Goal: Information Seeking & Learning: Find specific fact

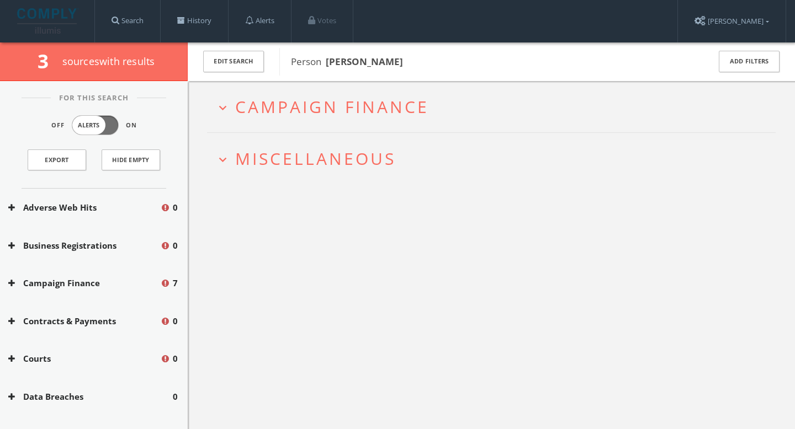
click at [218, 160] on icon "expand_more" at bounding box center [222, 159] width 15 height 15
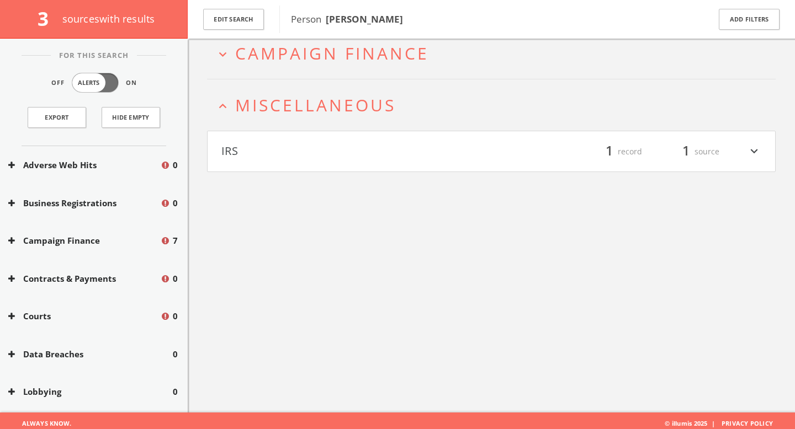
scroll to position [64, 0]
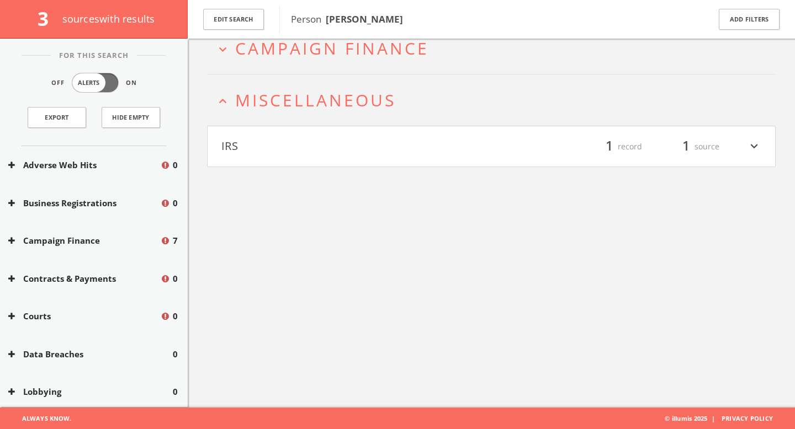
click at [253, 154] on button "IRS" at bounding box center [356, 146] width 270 height 19
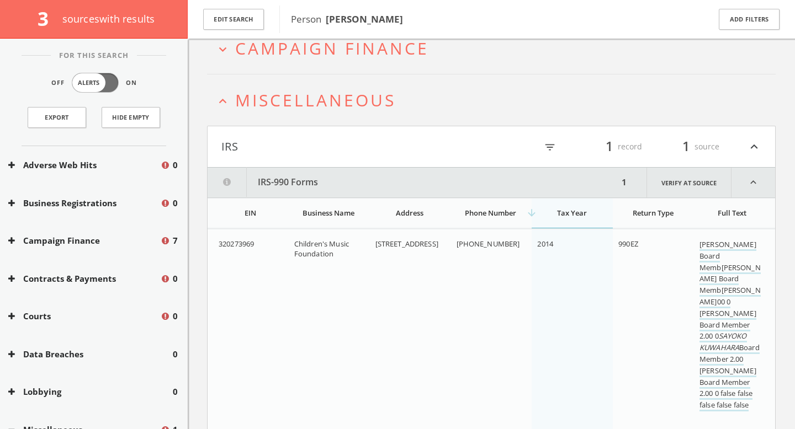
scroll to position [106, 0]
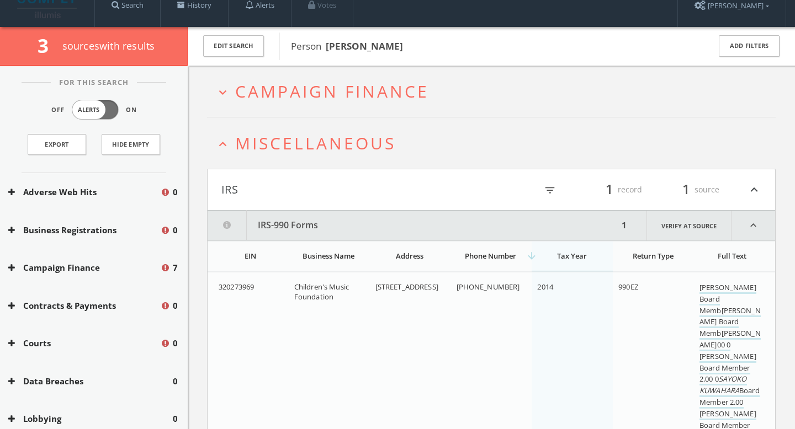
click at [266, 97] on span "Campaign Finance" at bounding box center [332, 91] width 194 height 23
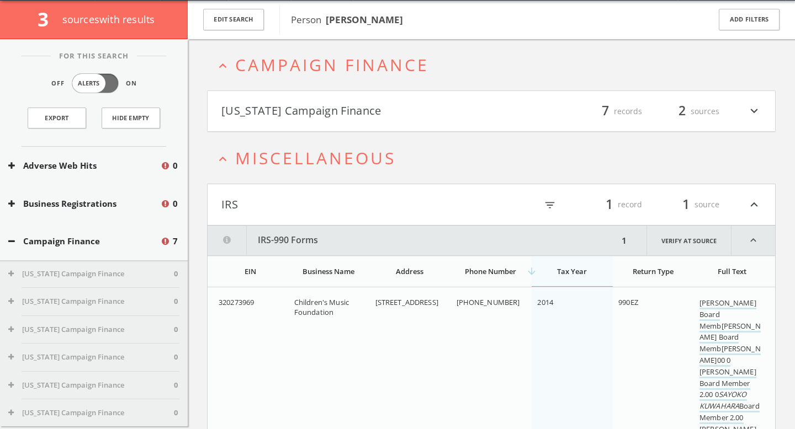
click at [277, 120] on html "This website stores cookies on your computer. These cookies are used to collect…" at bounding box center [397, 244] width 795 height 572
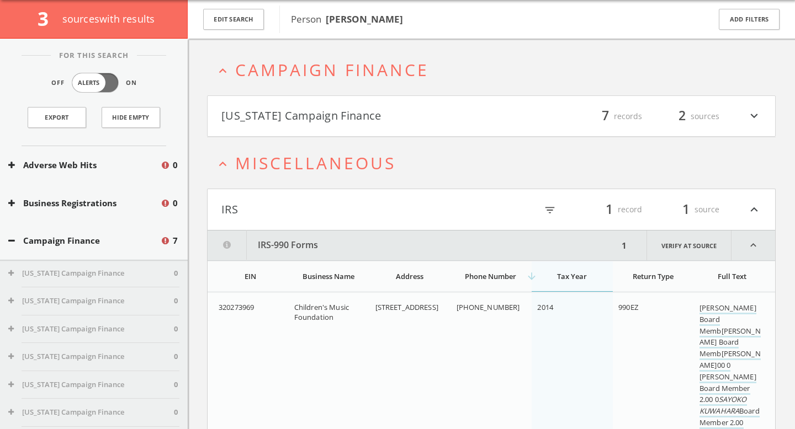
click at [286, 121] on button "[US_STATE] Campaign Finance" at bounding box center [356, 116] width 270 height 19
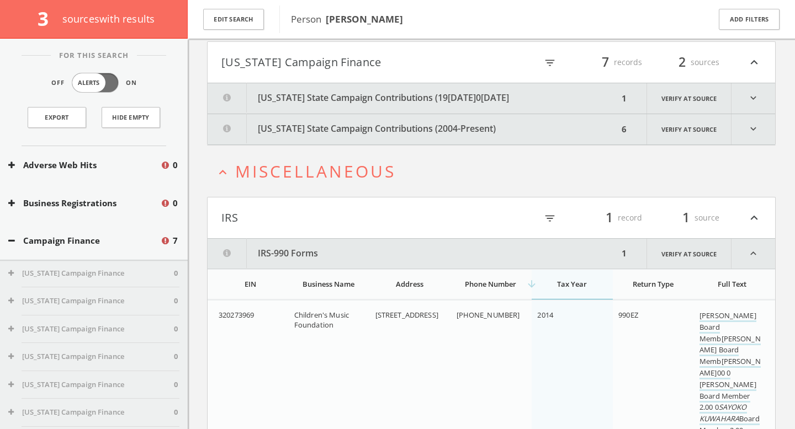
scroll to position [99, 0]
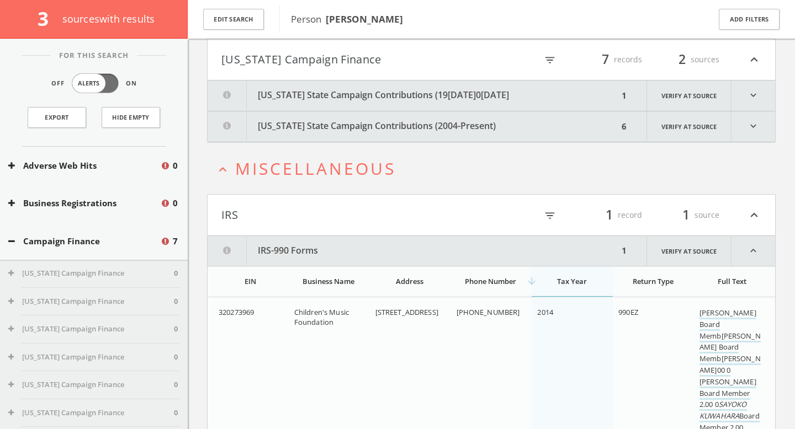
click at [386, 100] on button "[US_STATE] State Campaign Contributions (19[DATE]0[DATE]" at bounding box center [413, 96] width 411 height 30
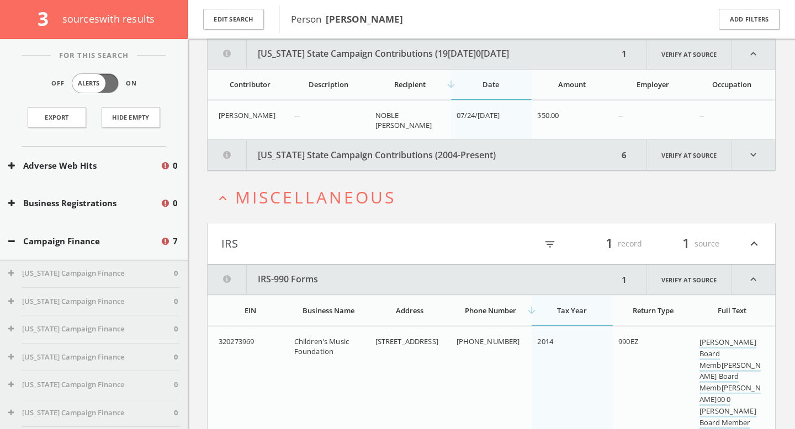
click at [375, 154] on button "[US_STATE] State Campaign Contributions (2004-Present)" at bounding box center [413, 155] width 411 height 30
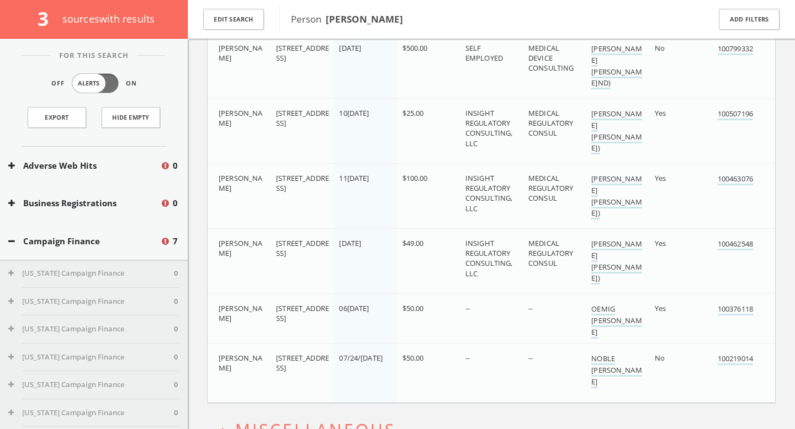
scroll to position [312, 0]
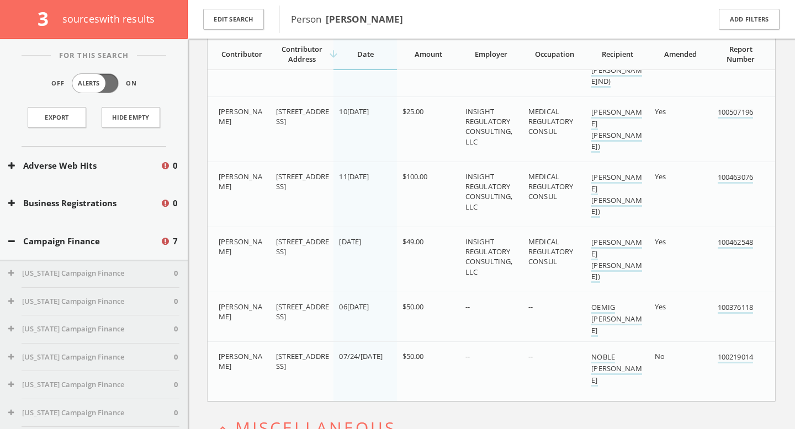
click at [352, 21] on b "[PERSON_NAME]" at bounding box center [364, 19] width 77 height 13
click at [257, 29] on button "Edit Search" at bounding box center [233, 20] width 61 height 22
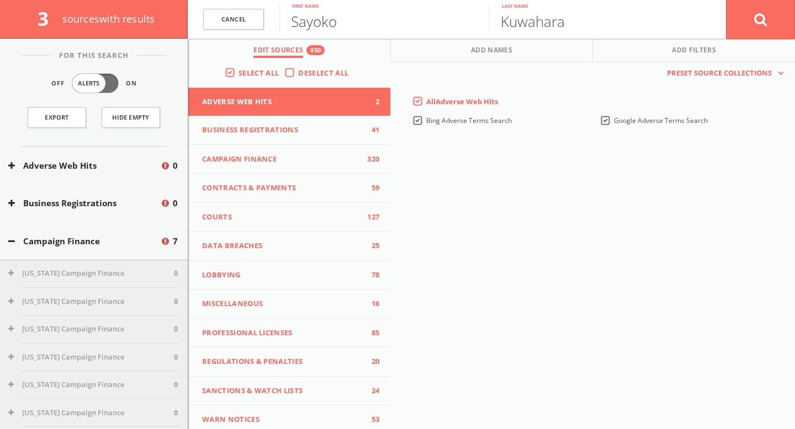
click at [343, 31] on input "Sayoko" at bounding box center [384, 18] width 210 height 29
type input "Caitlin"
click at [548, 27] on input "Kuwahara" at bounding box center [594, 18] width 210 height 29
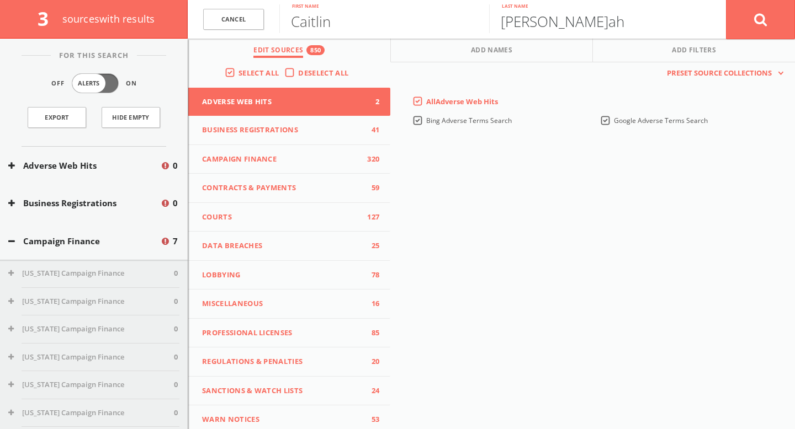
type input "[PERSON_NAME]ah"
click at [760, 18] on icon at bounding box center [760, 20] width 13 height 14
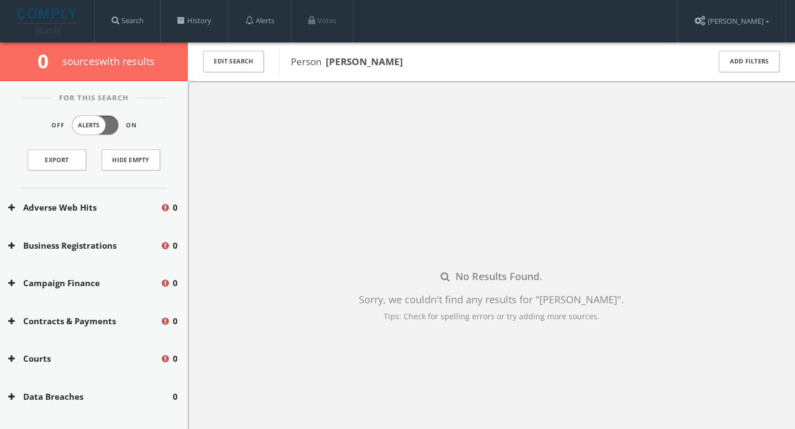
click at [83, 368] on div "Courts 0" at bounding box center [94, 359] width 188 height 38
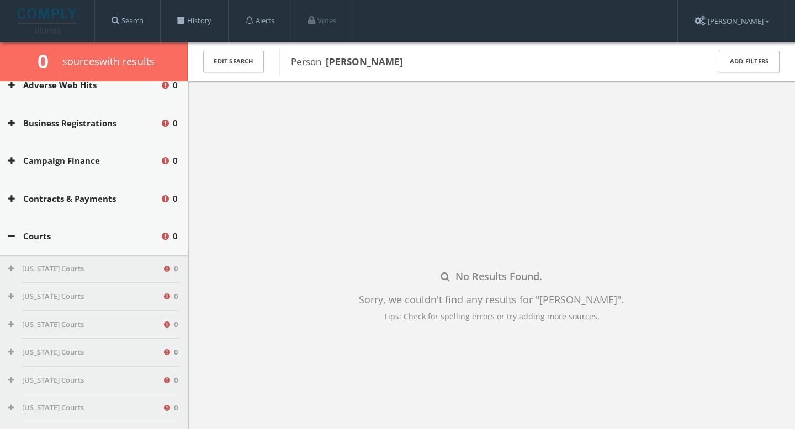
scroll to position [150, 0]
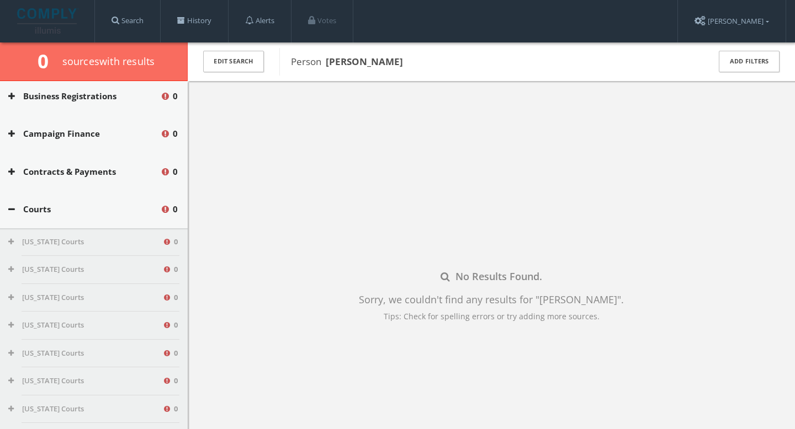
click at [126, 174] on button "Contracts & Payments" at bounding box center [84, 172] width 152 height 13
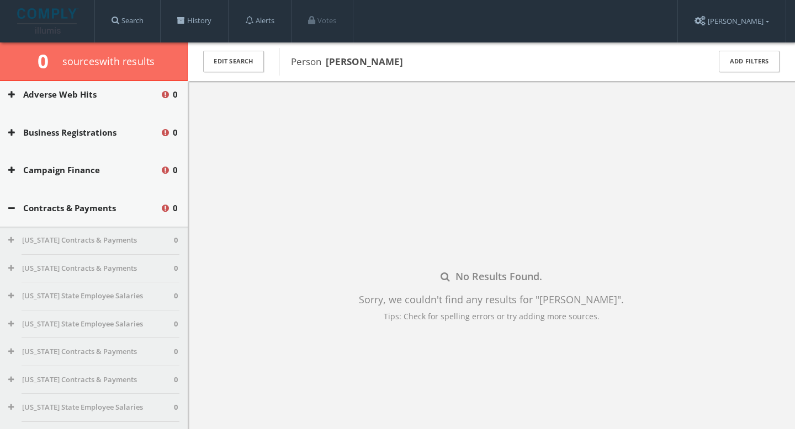
scroll to position [112, 0]
click at [115, 168] on button "Campaign Finance" at bounding box center [84, 171] width 152 height 13
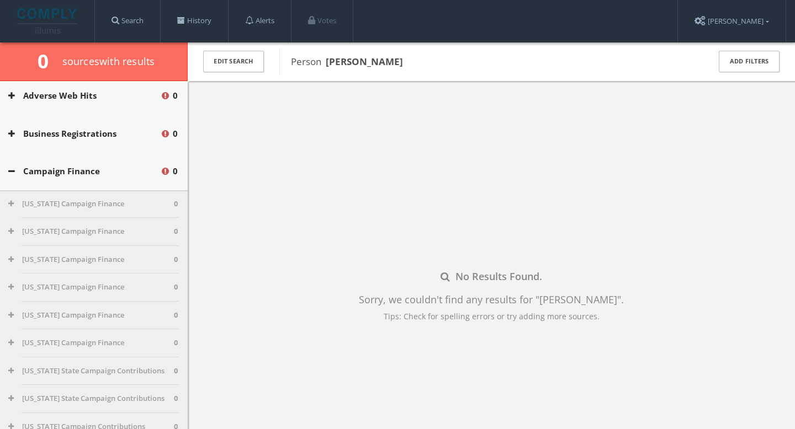
click at [121, 131] on button "Business Registrations" at bounding box center [84, 133] width 152 height 13
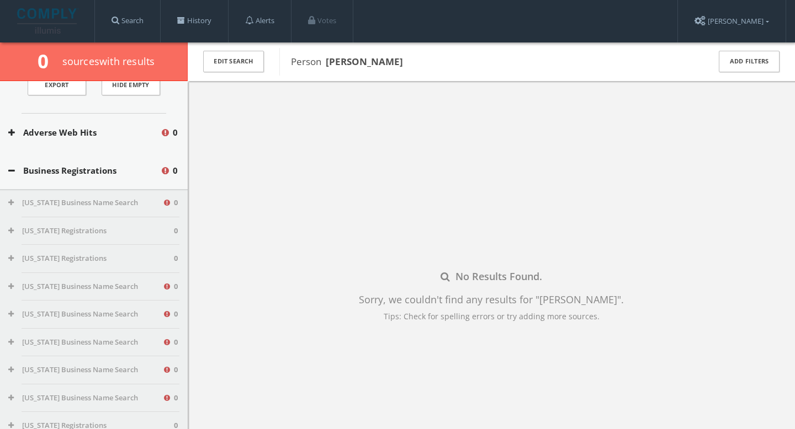
click at [112, 136] on button "Adverse Web Hits" at bounding box center [84, 132] width 152 height 13
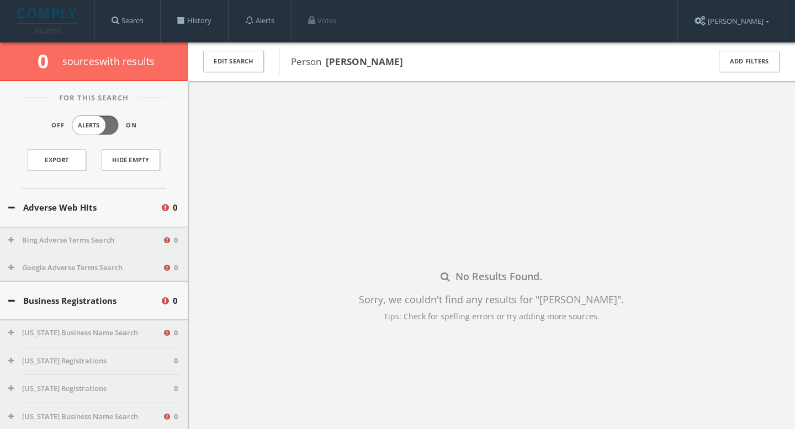
scroll to position [2, 0]
click at [240, 59] on button "Edit Search" at bounding box center [233, 62] width 61 height 22
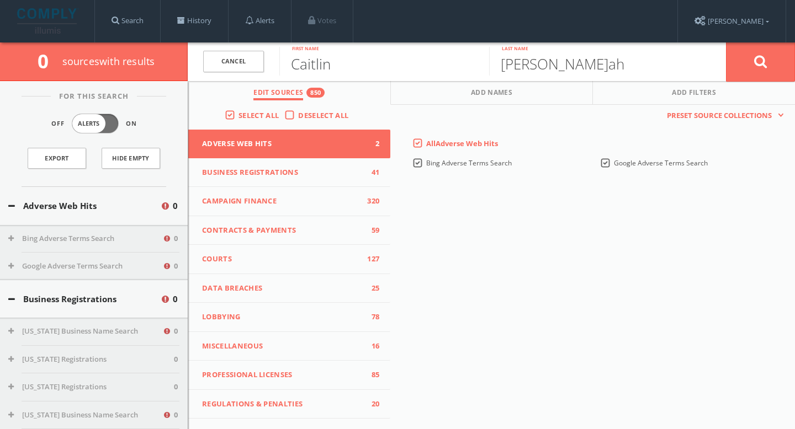
click at [332, 72] on input "Caitlin" at bounding box center [384, 61] width 210 height 29
click at [546, 64] on input "[PERSON_NAME]ah" at bounding box center [594, 61] width 210 height 29
click at [327, 72] on input "[PERSON_NAME]" at bounding box center [384, 61] width 210 height 29
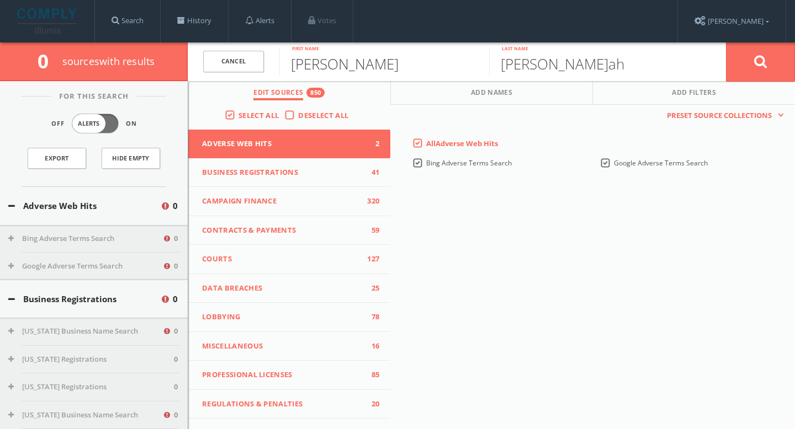
type input "[PERSON_NAME]"
click at [509, 70] on input "[PERSON_NAME]ah" at bounding box center [594, 61] width 210 height 29
click at [524, 70] on input "[PERSON_NAME]" at bounding box center [594, 61] width 210 height 29
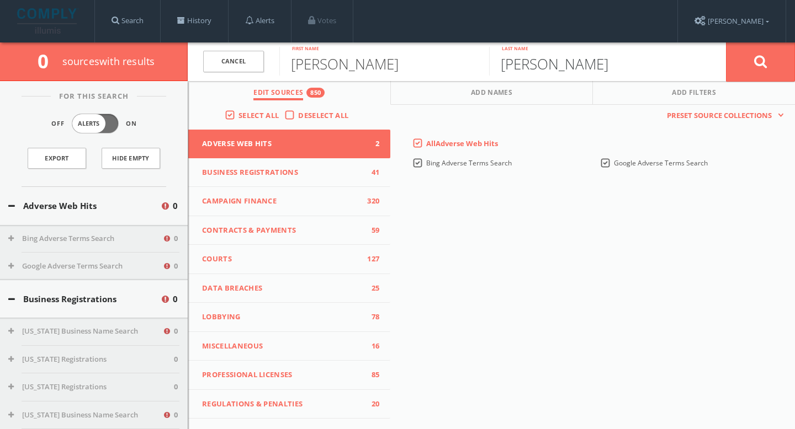
type input "[PERSON_NAME]"
click at [540, 124] on div "This creates a new collection with the currently selected sources. Preset Sourc…" at bounding box center [592, 117] width 405 height 25
click at [761, 62] on icon at bounding box center [760, 62] width 13 height 14
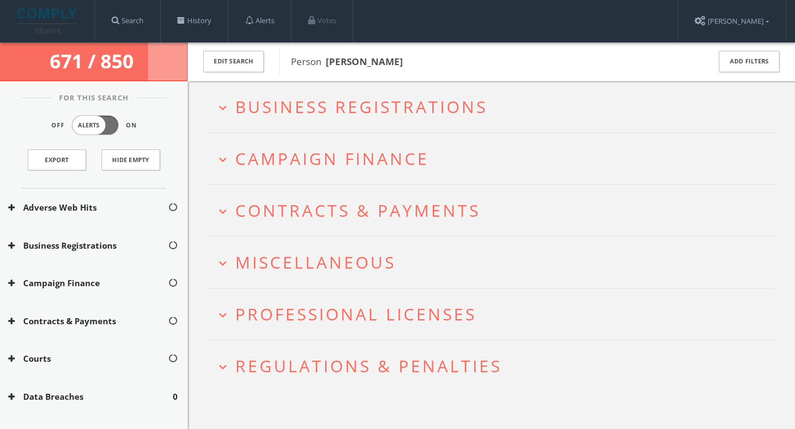
click at [319, 112] on span "Business Registrations" at bounding box center [361, 106] width 252 height 23
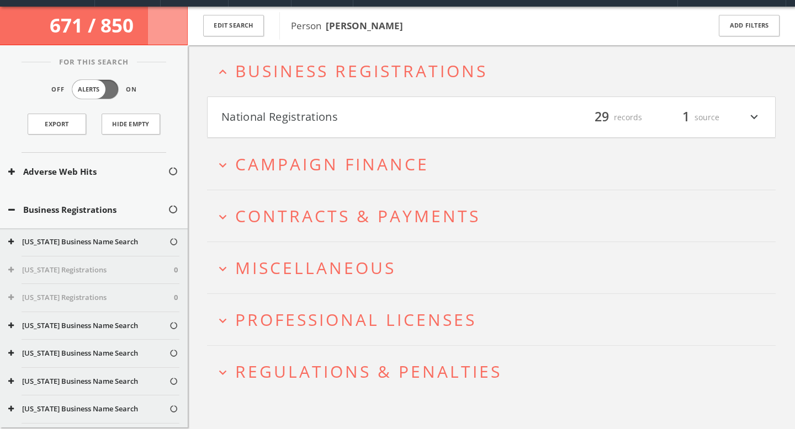
scroll to position [42, 0]
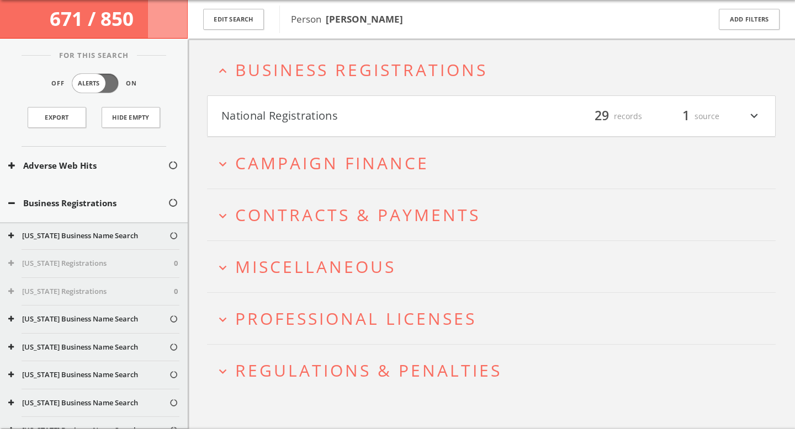
click at [472, 103] on h4 "National Registrations filter_list 29 records 1 source expand_more" at bounding box center [491, 116] width 567 height 41
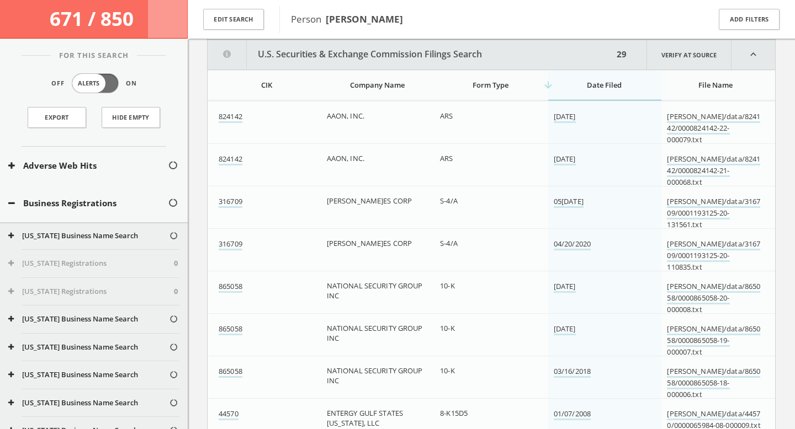
scroll to position [141, 0]
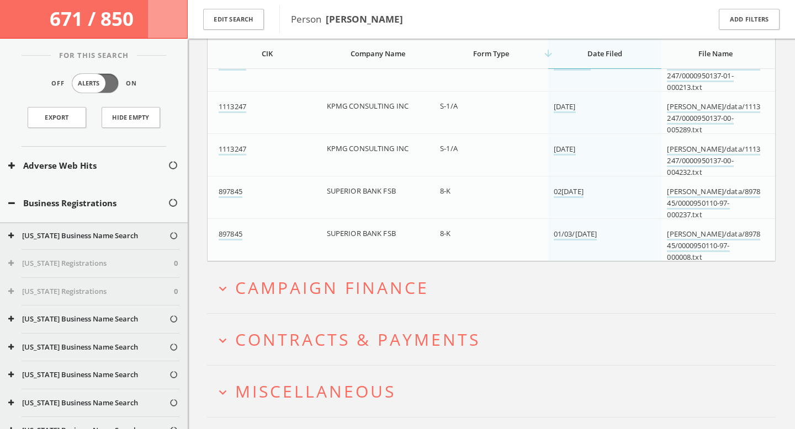
click at [340, 281] on span "Campaign Finance" at bounding box center [332, 288] width 194 height 23
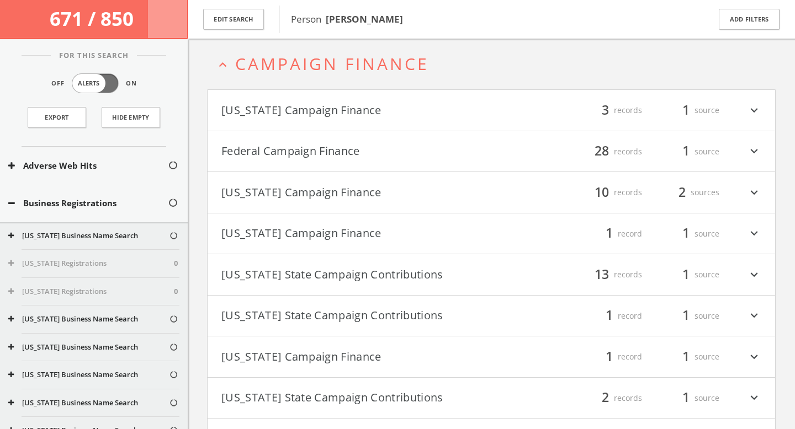
click at [418, 121] on h4 "[US_STATE] Campaign Finance filter_list 3 records 1 source expand_more" at bounding box center [491, 110] width 567 height 41
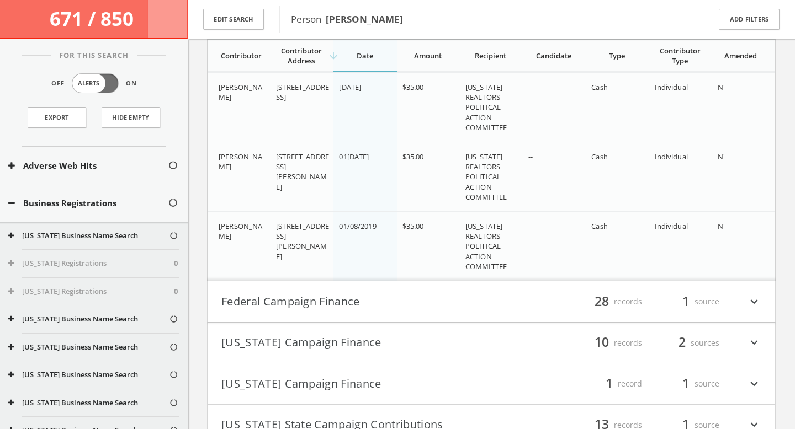
scroll to position [1560, 0]
click at [431, 296] on button "Federal Campaign Finance" at bounding box center [356, 300] width 270 height 19
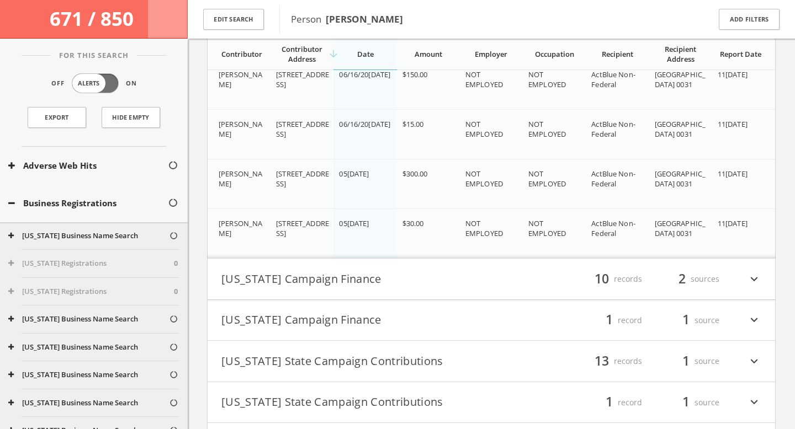
click at [430, 283] on button "[US_STATE] Campaign Finance" at bounding box center [356, 279] width 270 height 19
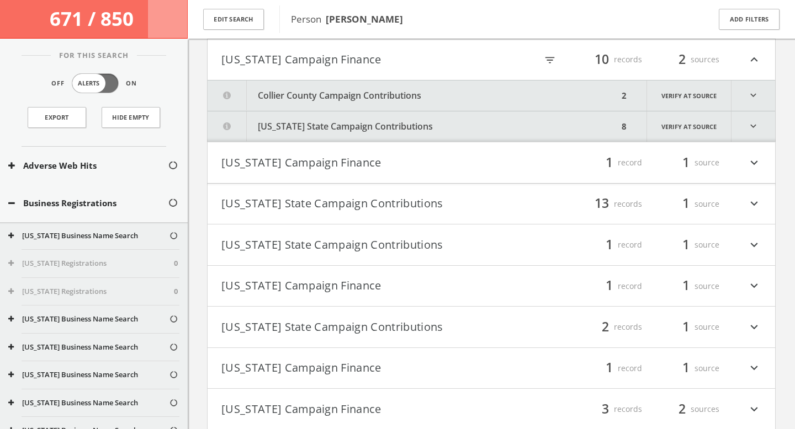
click at [492, 93] on button "Collier County Campaign Contributions" at bounding box center [413, 96] width 411 height 30
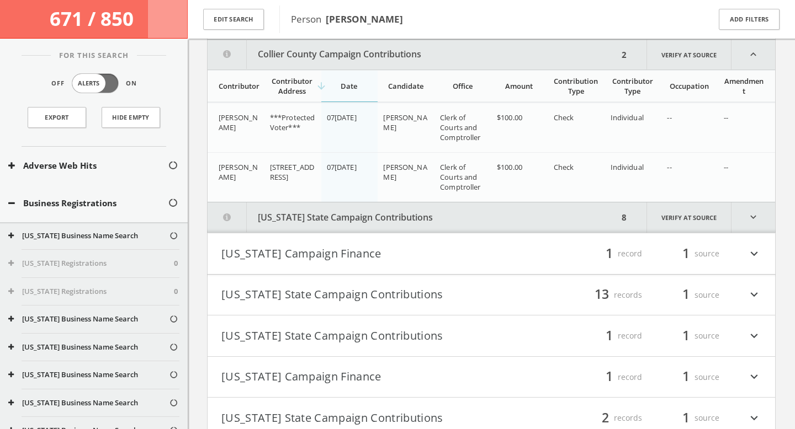
scroll to position [3358, 0]
click at [501, 213] on button "[US_STATE] State Campaign Contributions" at bounding box center [413, 217] width 411 height 30
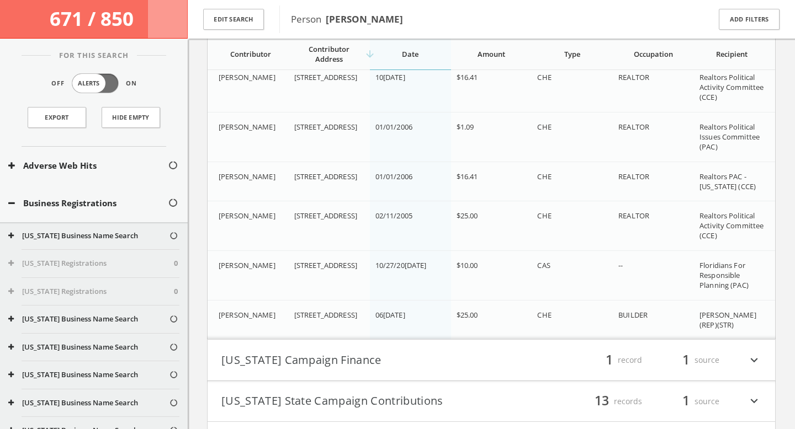
scroll to position [3797, 0]
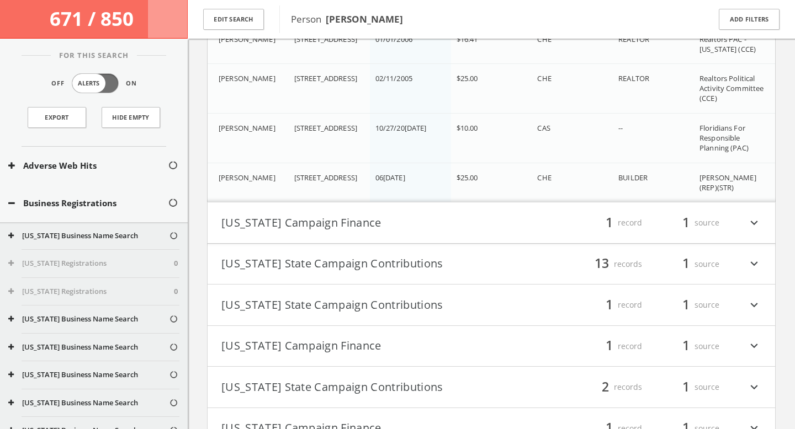
click at [469, 224] on button "[US_STATE] Campaign Finance" at bounding box center [356, 223] width 270 height 19
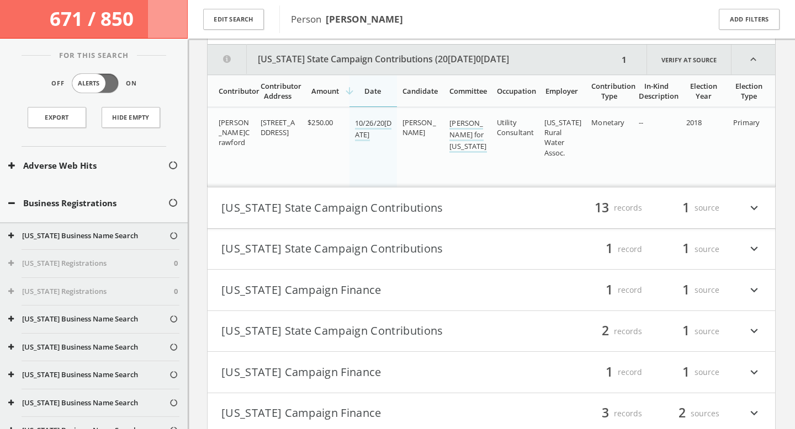
scroll to position [4002, 0]
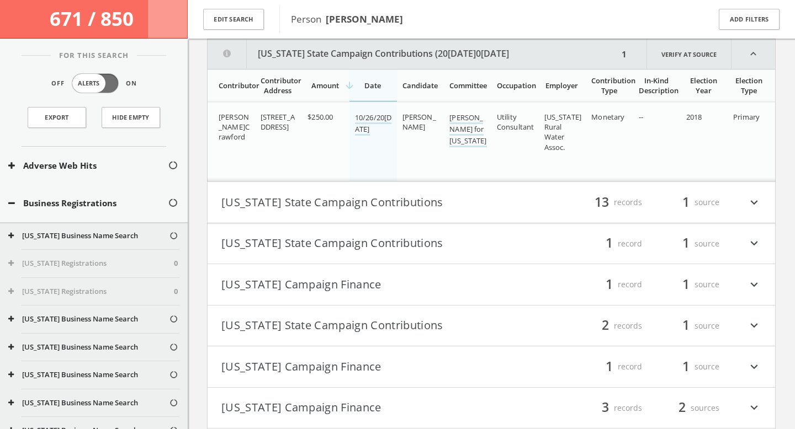
click at [467, 210] on button "[US_STATE] State Campaign Contributions" at bounding box center [356, 202] width 270 height 19
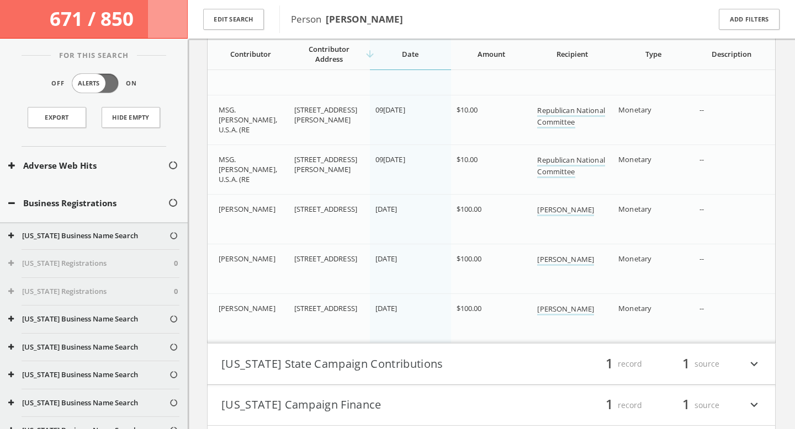
scroll to position [4589, 0]
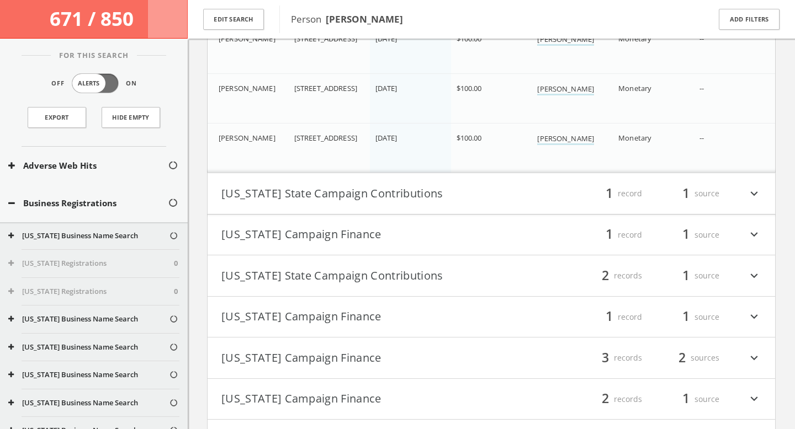
click at [441, 194] on button "[US_STATE] State Campaign Contributions" at bounding box center [356, 193] width 270 height 19
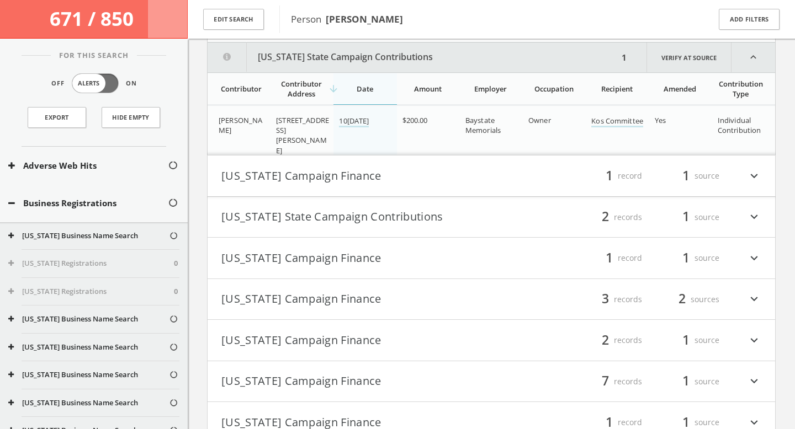
scroll to position [4937, 0]
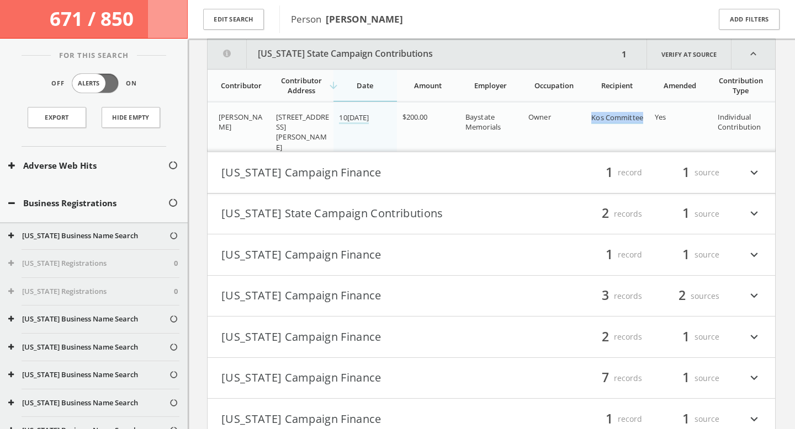
drag, startPoint x: 644, startPoint y: 113, endPoint x: 584, endPoint y: 113, distance: 59.6
click at [584, 113] on tr "[PERSON_NAME] [STREET_ADDRESS][PERSON_NAME] 10/20/2015 $20[DATE]ate Memorials O…" at bounding box center [491, 132] width 567 height 59
copy tr "Kos Committee"
click at [572, 164] on div "filter_list 1 record 1 source expand_more" at bounding box center [626, 172] width 270 height 19
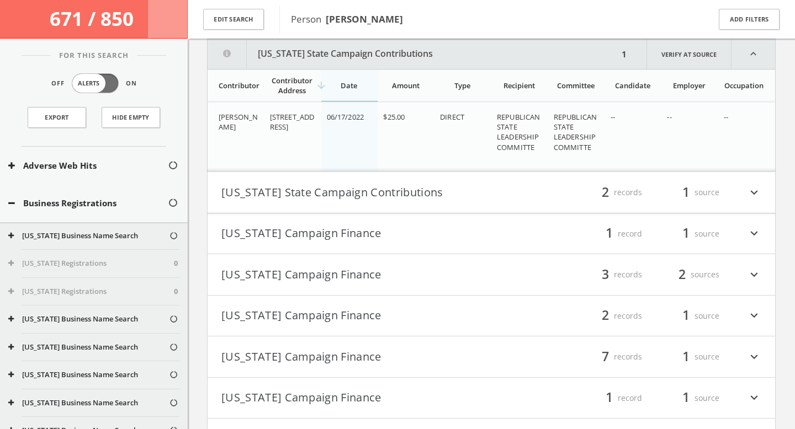
scroll to position [5093, 0]
click at [532, 190] on div "filter_list 2 records 1 source expand_more" at bounding box center [626, 191] width 270 height 19
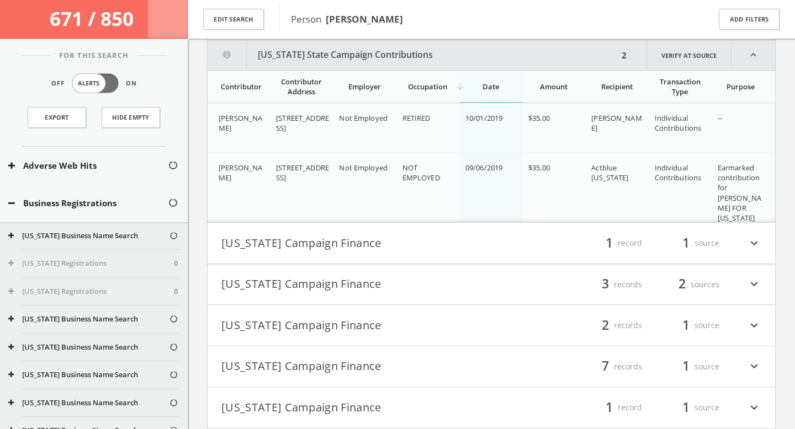
scroll to position [5266, 0]
click at [528, 268] on h4 "[US_STATE] Campaign Finance filter_list 3 records 2 sources expand_more" at bounding box center [491, 283] width 567 height 41
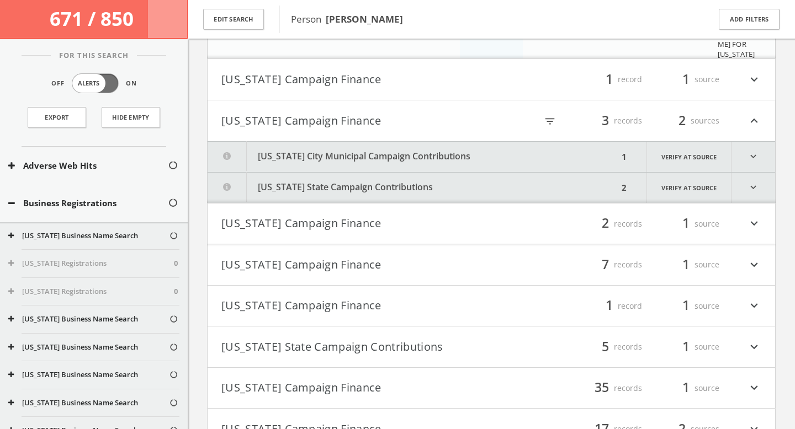
click at [512, 88] on div "filter_list 1 record 1 source expand_more" at bounding box center [626, 79] width 270 height 19
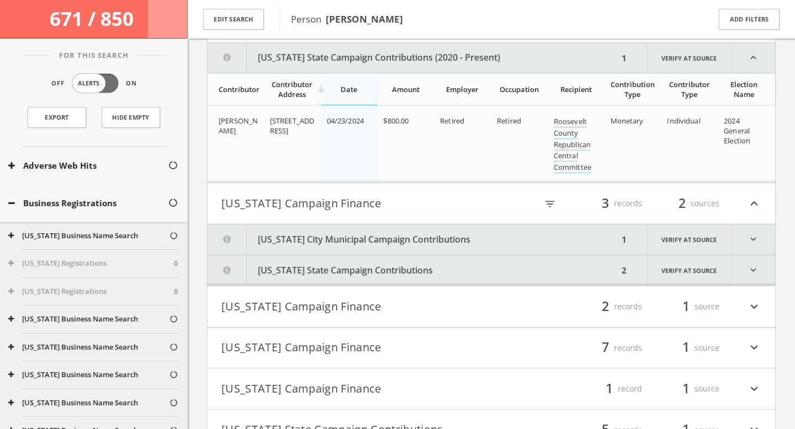
scroll to position [5490, 0]
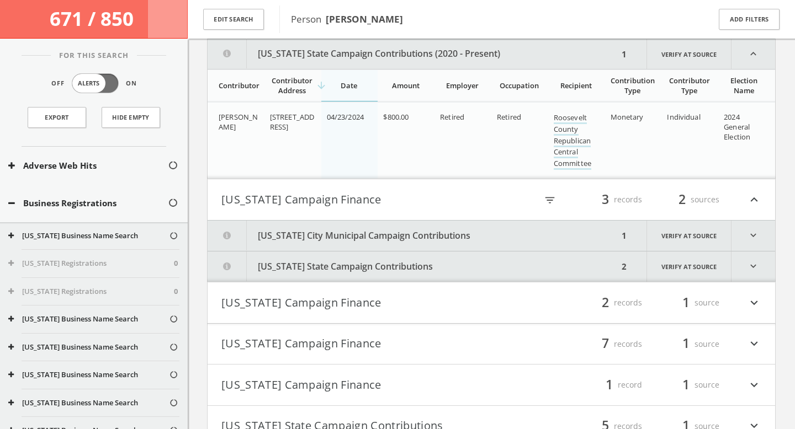
click at [505, 237] on button "[US_STATE] City Municipal Campaign Contributions" at bounding box center [413, 236] width 411 height 30
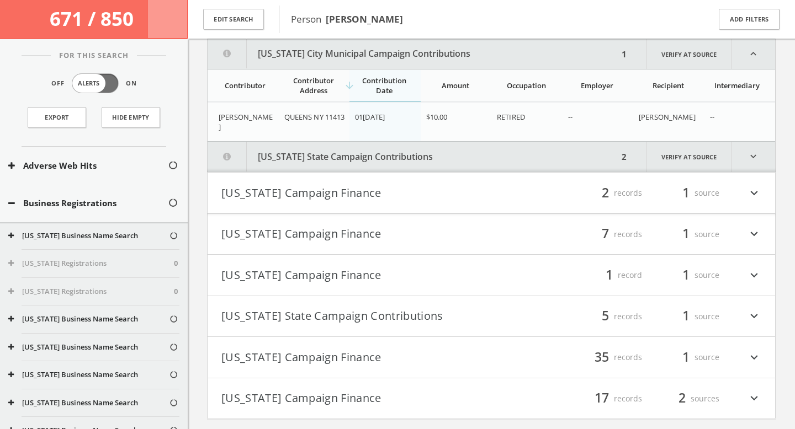
click at [528, 162] on button "[US_STATE] State Campaign Contributions" at bounding box center [413, 157] width 411 height 30
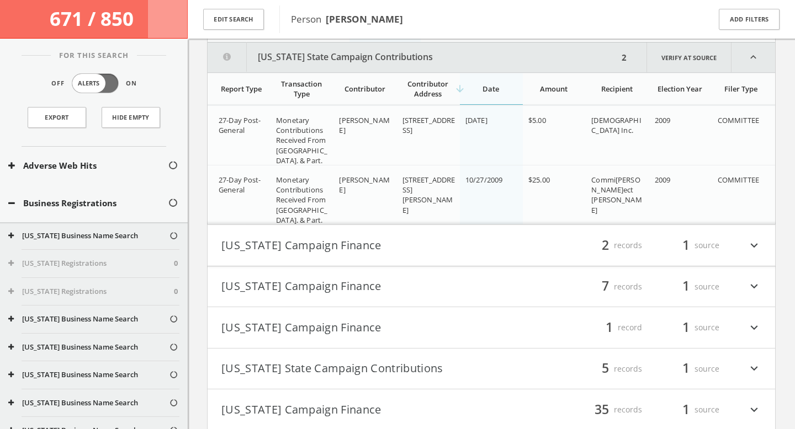
scroll to position [5774, 0]
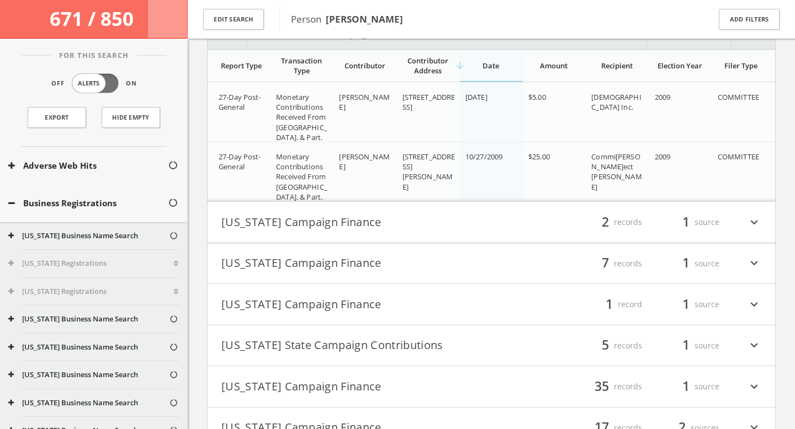
click at [486, 224] on button "[US_STATE] Campaign Finance" at bounding box center [356, 222] width 270 height 19
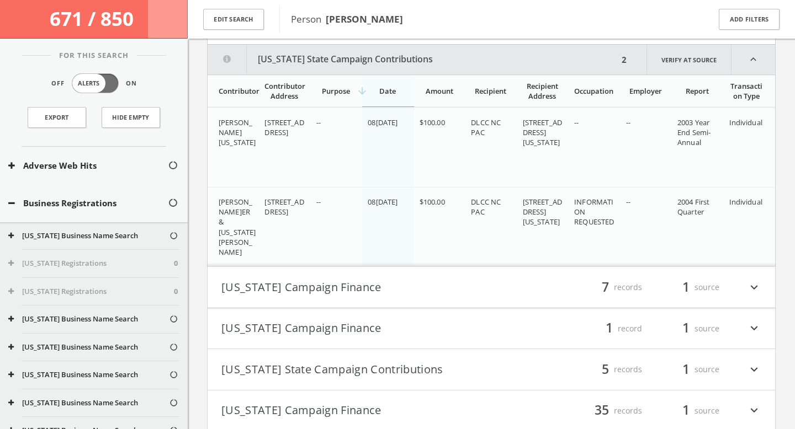
scroll to position [5998, 0]
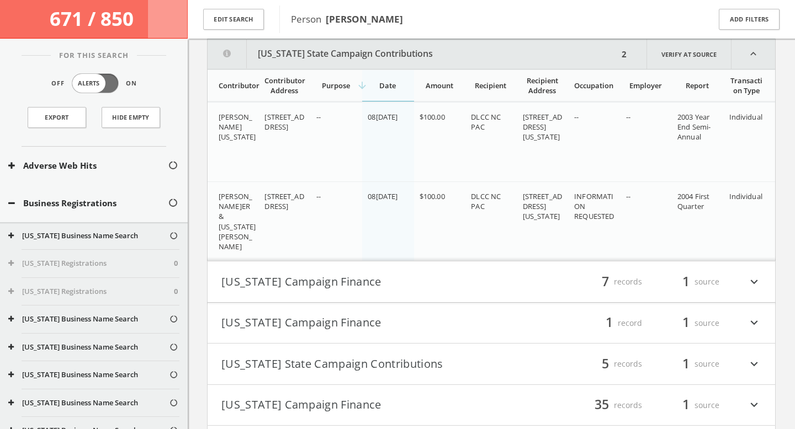
click at [450, 277] on button "[US_STATE] Campaign Finance" at bounding box center [356, 282] width 270 height 19
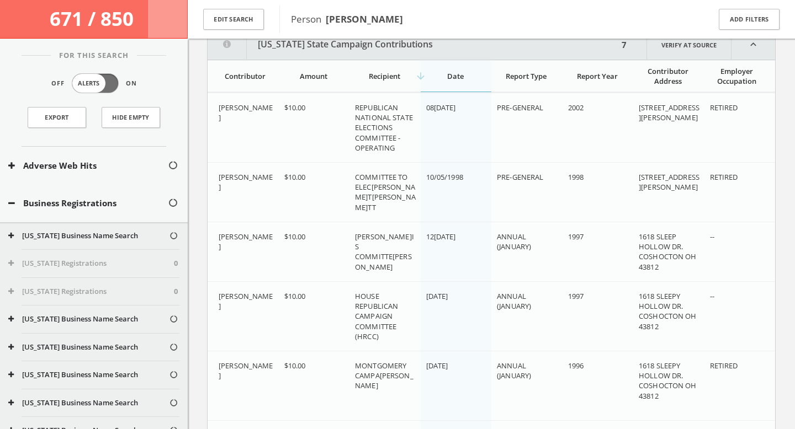
scroll to position [6280, 0]
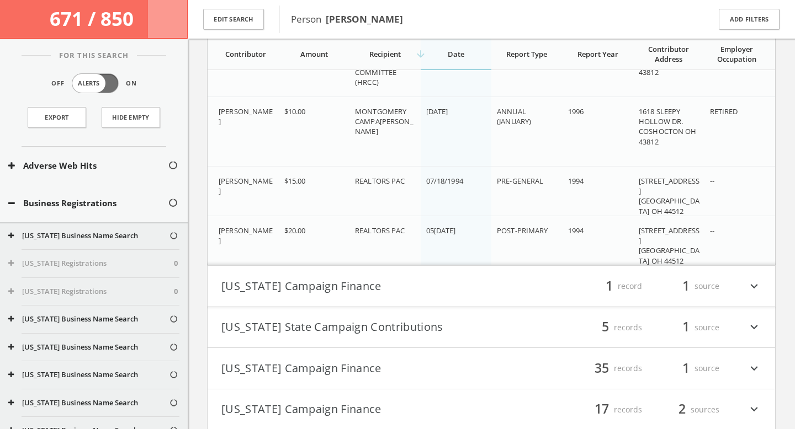
click at [449, 282] on button "[US_STATE] Campaign Finance" at bounding box center [356, 286] width 270 height 19
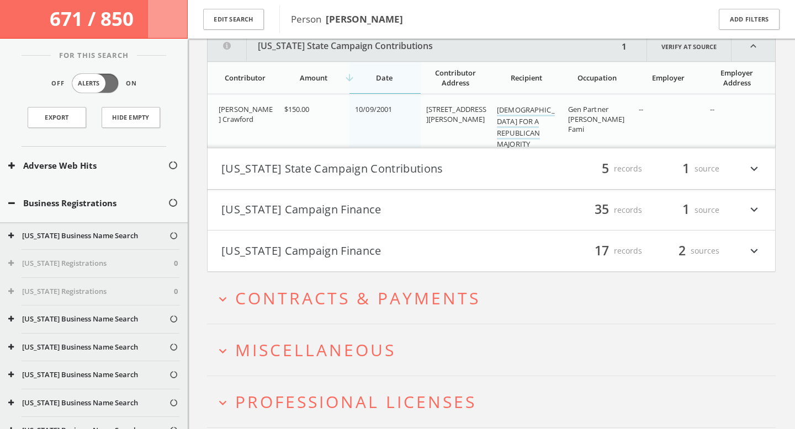
scroll to position [6765, 0]
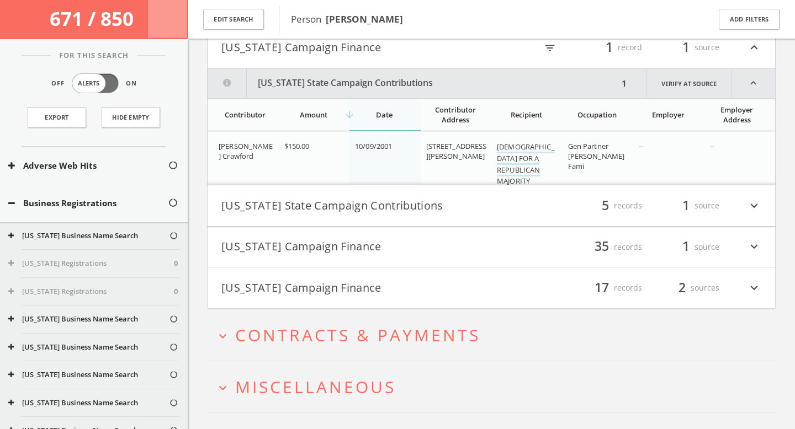
click at [446, 204] on button "[US_STATE] State Campaign Contributions" at bounding box center [356, 205] width 270 height 19
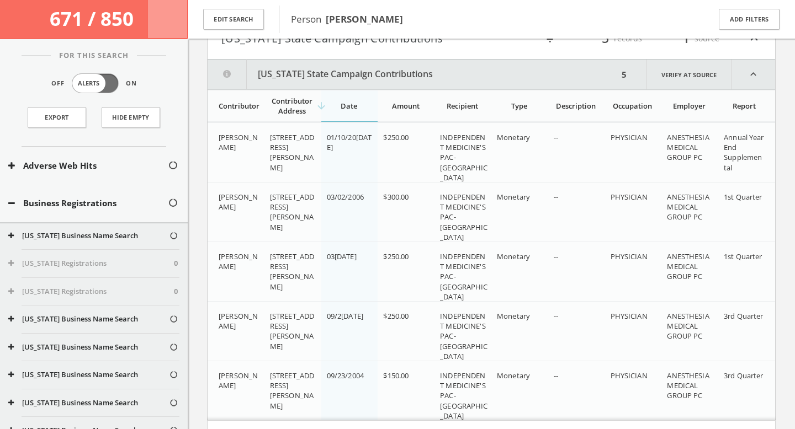
scroll to position [6953, 0]
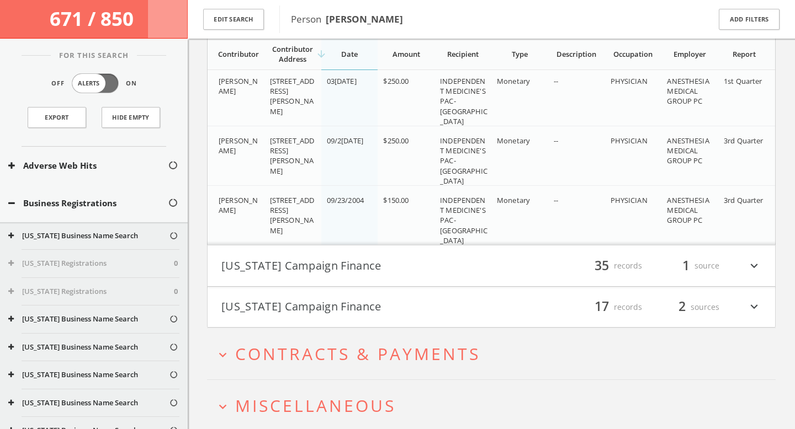
click at [503, 274] on div "filter_list 35 records 1 source expand_more" at bounding box center [626, 266] width 270 height 19
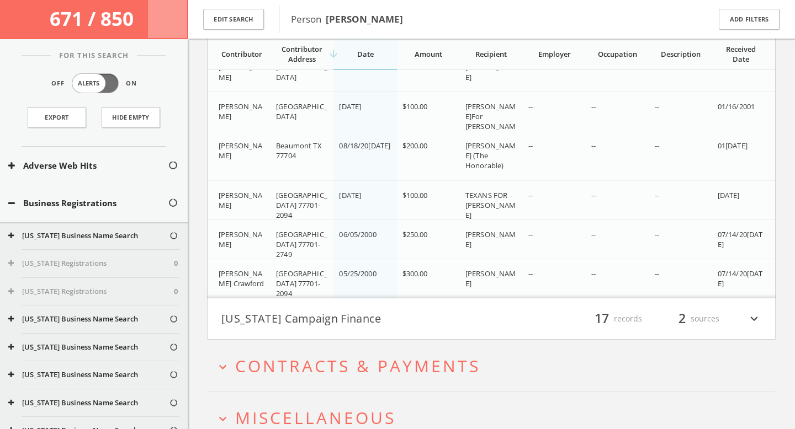
scroll to position [8750, 0]
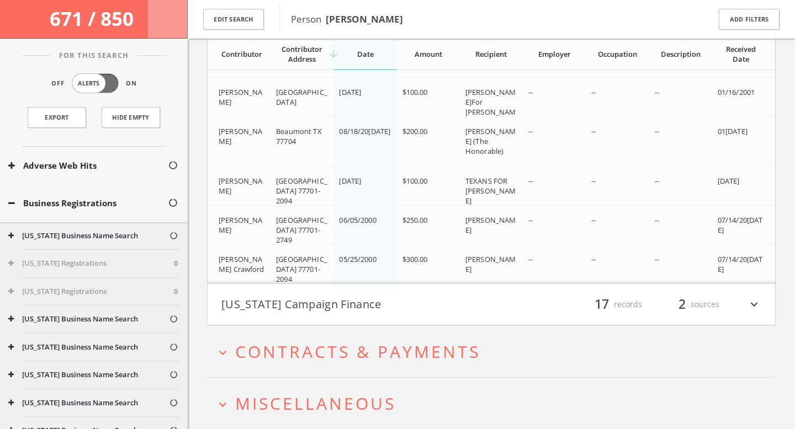
click at [414, 302] on button "[US_STATE] Campaign Finance" at bounding box center [356, 304] width 270 height 19
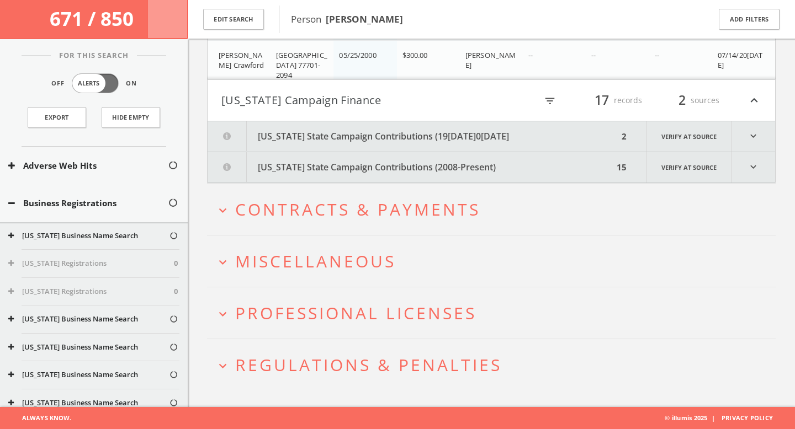
click at [527, 131] on button "[US_STATE] State Campaign Contributions (19[DATE]0[DATE]" at bounding box center [413, 136] width 411 height 30
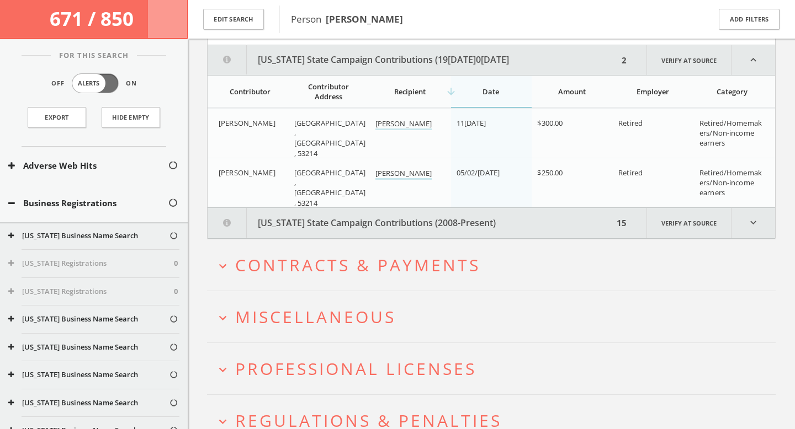
scroll to position [9046, 0]
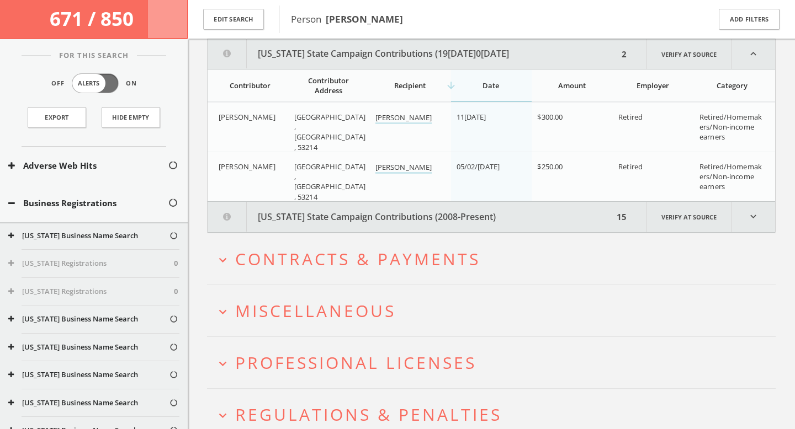
click at [532, 224] on button "[US_STATE] State Campaign Contributions (2008-Present)" at bounding box center [411, 217] width 406 height 30
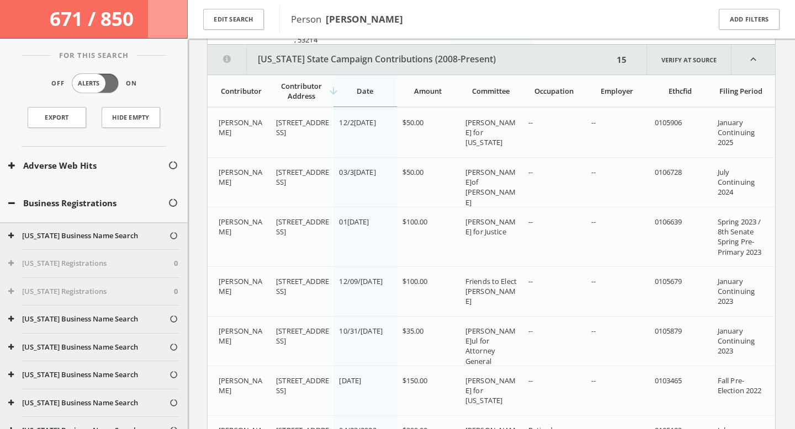
scroll to position [9209, 0]
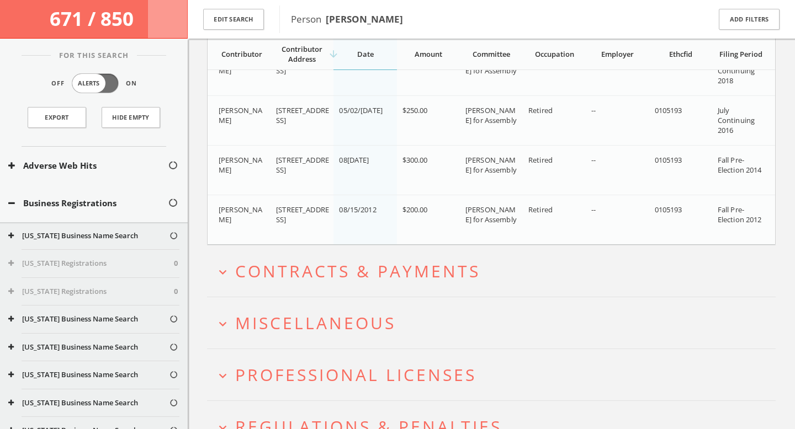
click at [499, 273] on button "expand_more Contracts & Payments" at bounding box center [495, 271] width 560 height 18
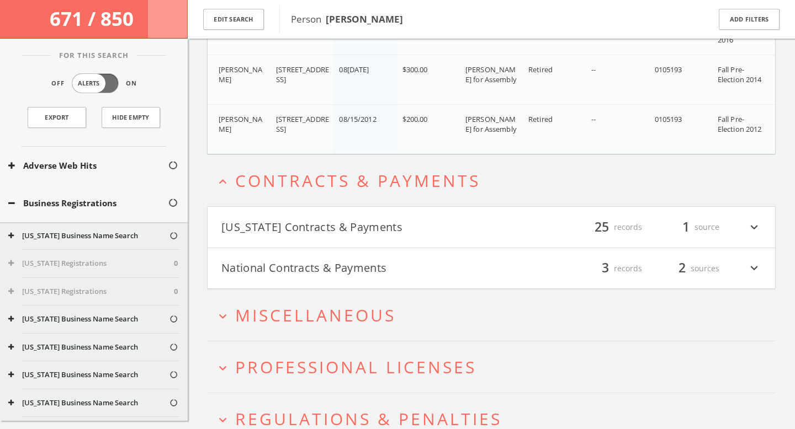
scroll to position [9966, 0]
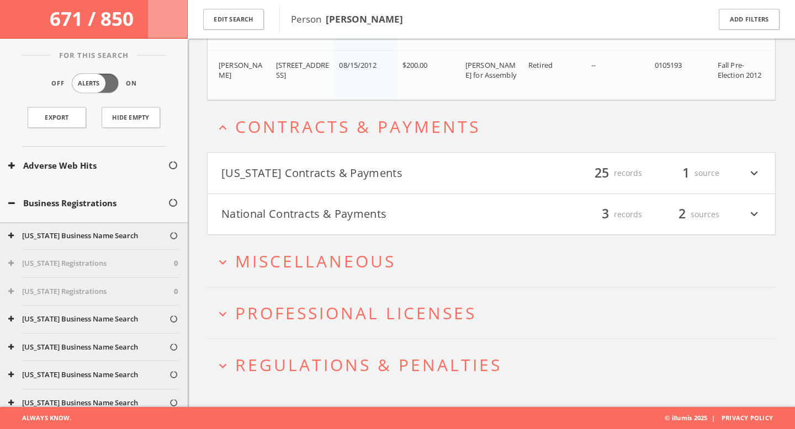
click at [522, 184] on h4 "[US_STATE] Contracts & Payments filter_list 25 records 1 source expand_more" at bounding box center [491, 173] width 567 height 41
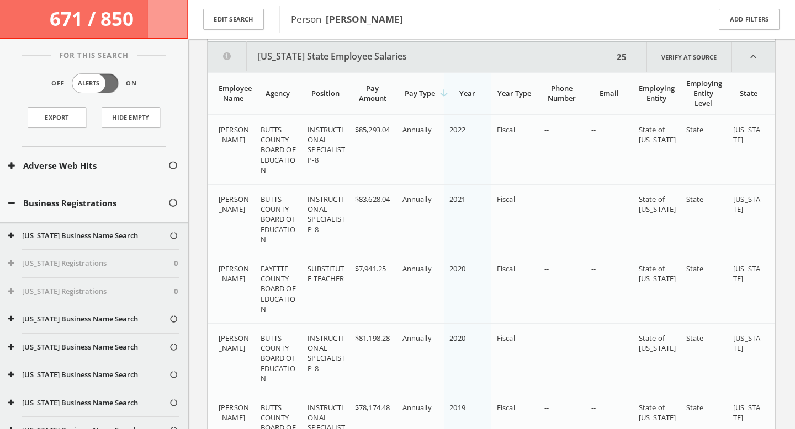
scroll to position [10121, 0]
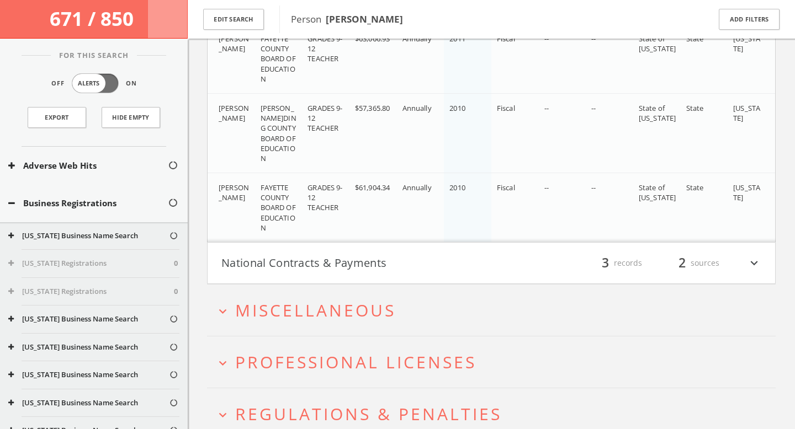
click at [511, 252] on h4 "National Contracts & Payments filter_list 3 records 2 sources expand_more" at bounding box center [491, 263] width 567 height 41
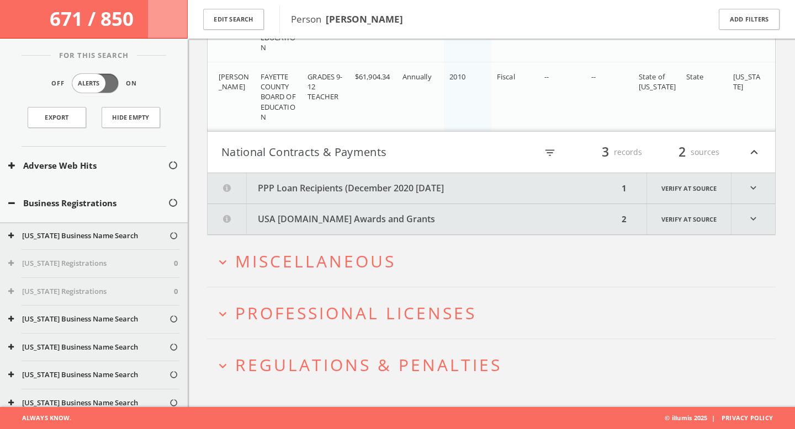
click at [505, 178] on button "PPP Loan Recipients (December 2020 [DATE]" at bounding box center [413, 188] width 411 height 30
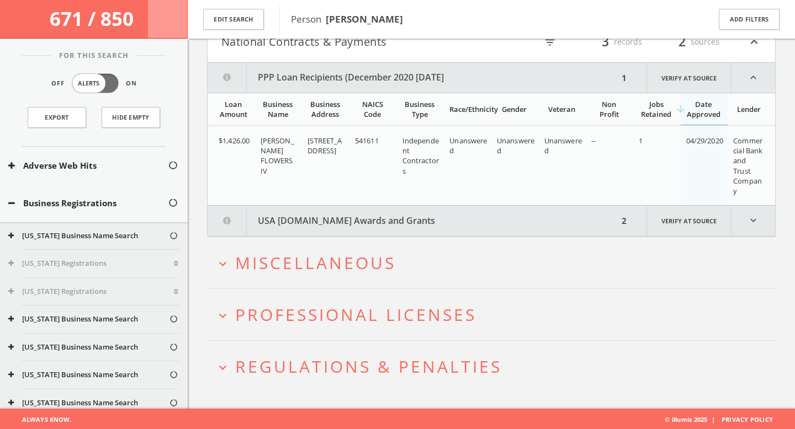
scroll to position [12022, 0]
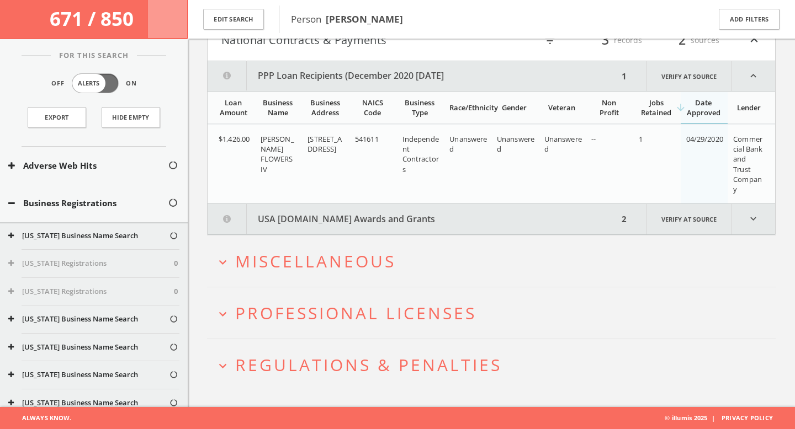
click at [494, 210] on button "USA [DOMAIN_NAME] Awards and Grants" at bounding box center [413, 219] width 411 height 30
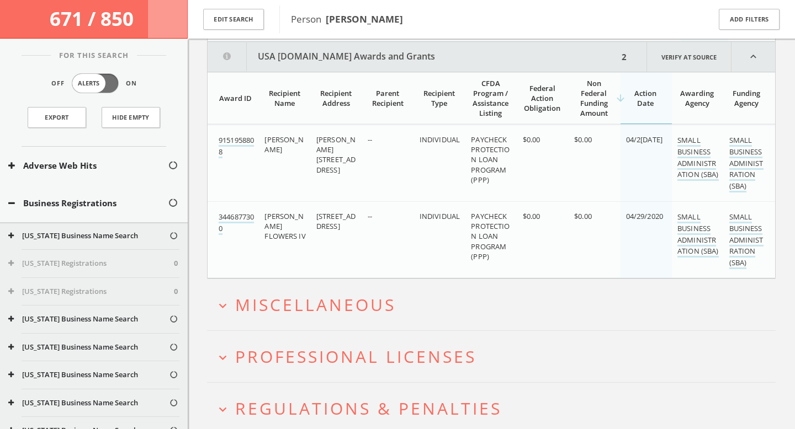
scroll to position [12187, 0]
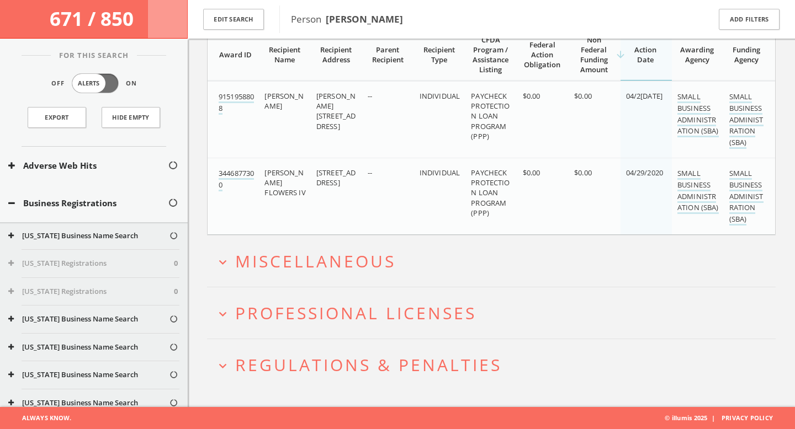
click at [435, 256] on button "expand_more Miscellaneous" at bounding box center [495, 261] width 560 height 18
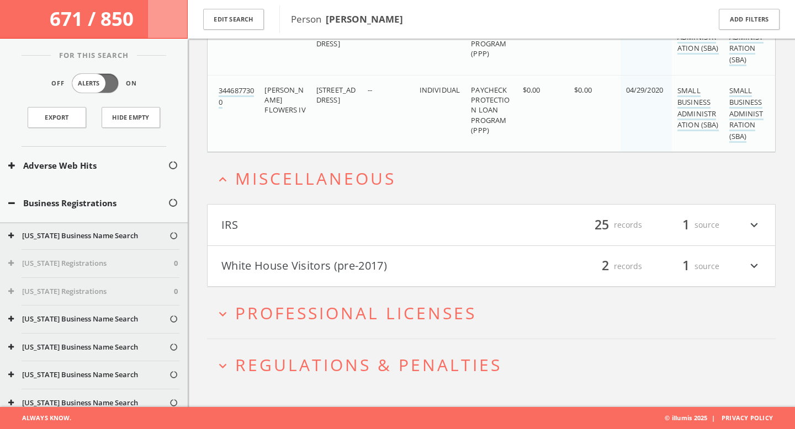
click at [475, 222] on button "IRS" at bounding box center [356, 225] width 270 height 19
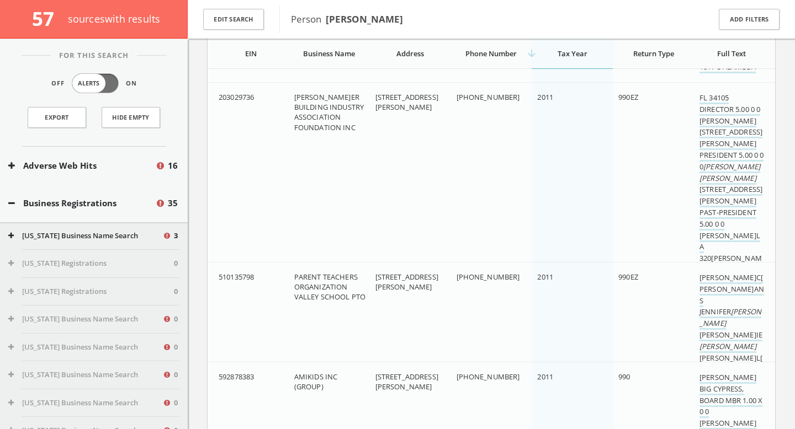
scroll to position [16065, 0]
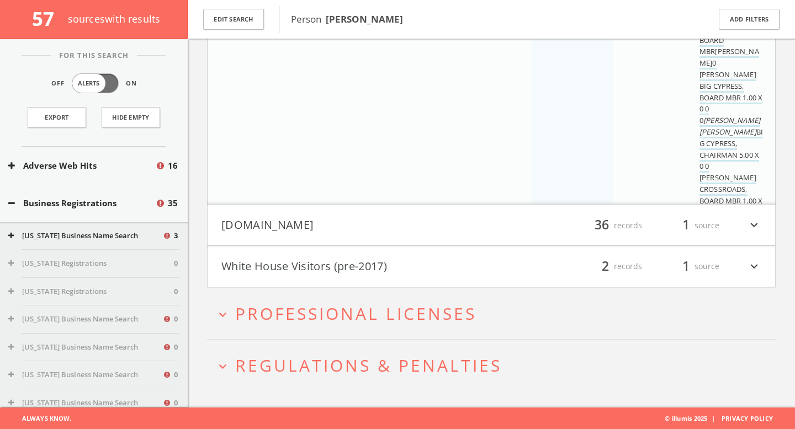
click at [331, 210] on h4 "[DOMAIN_NAME] filter_list 36 records 1 source expand_more" at bounding box center [491, 225] width 567 height 41
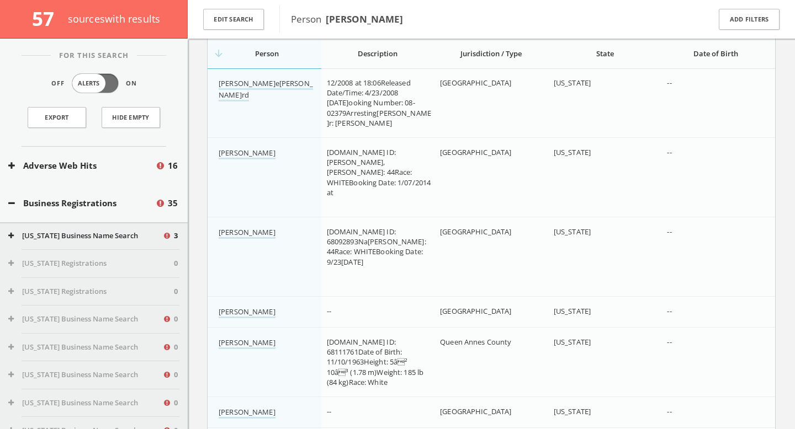
scroll to position [17158, 0]
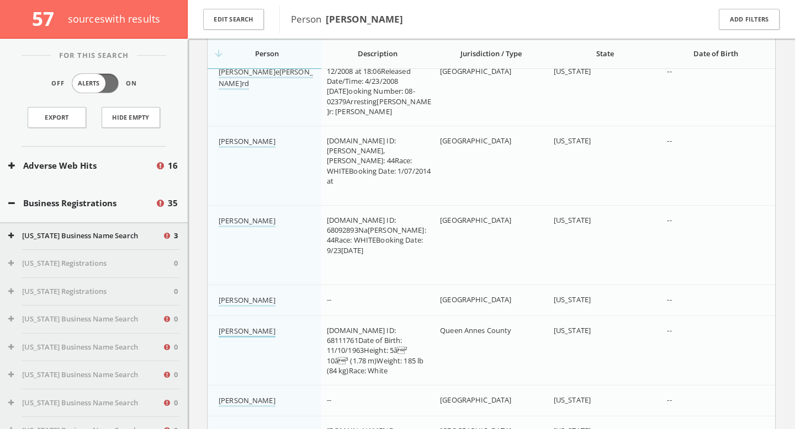
click at [275, 331] on link "[PERSON_NAME]" at bounding box center [247, 332] width 57 height 12
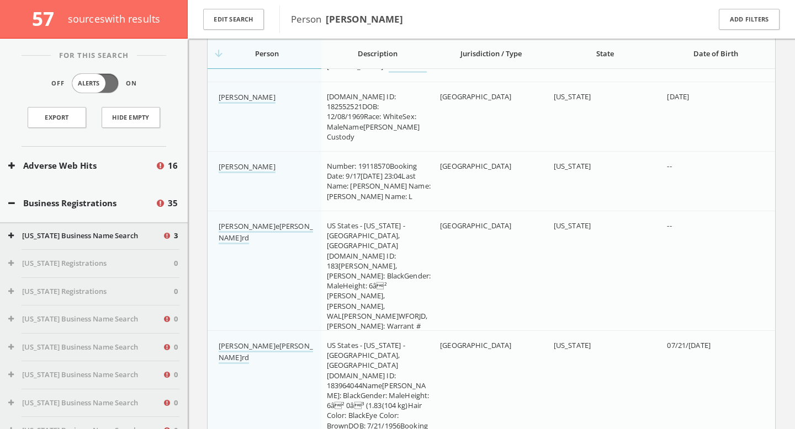
scroll to position [17953, 0]
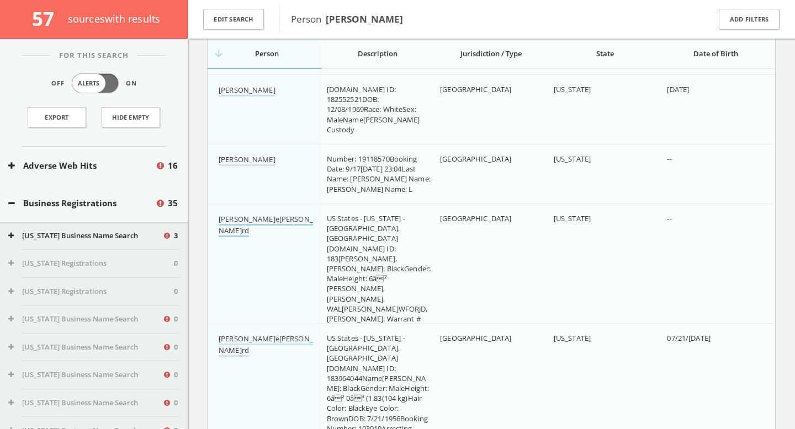
click at [286, 222] on link "[PERSON_NAME]e[PERSON_NAME]rd" at bounding box center [266, 225] width 94 height 23
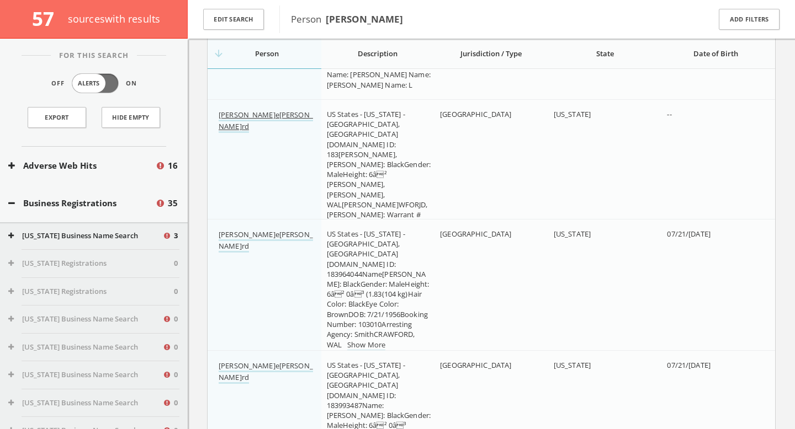
scroll to position [18091, 0]
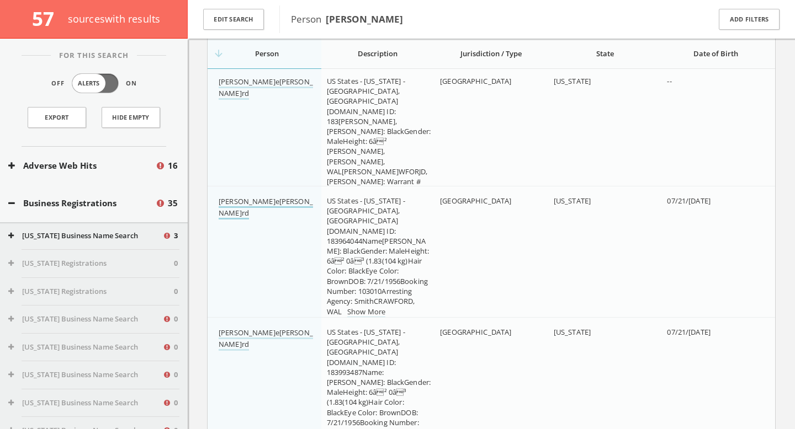
click at [285, 205] on link "[PERSON_NAME]e[PERSON_NAME]rd" at bounding box center [266, 207] width 94 height 23
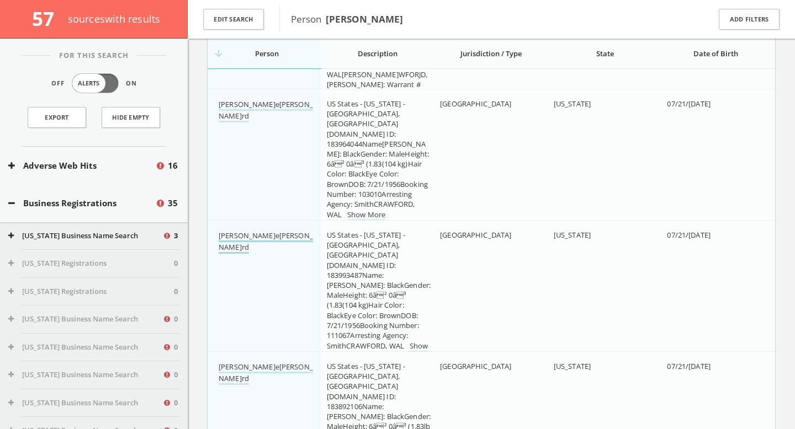
click at [287, 233] on link "[PERSON_NAME]e[PERSON_NAME]rd" at bounding box center [266, 242] width 94 height 23
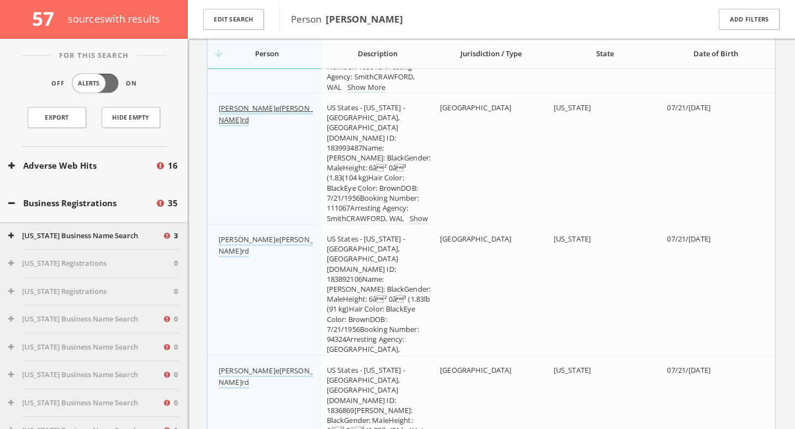
scroll to position [18355, 0]
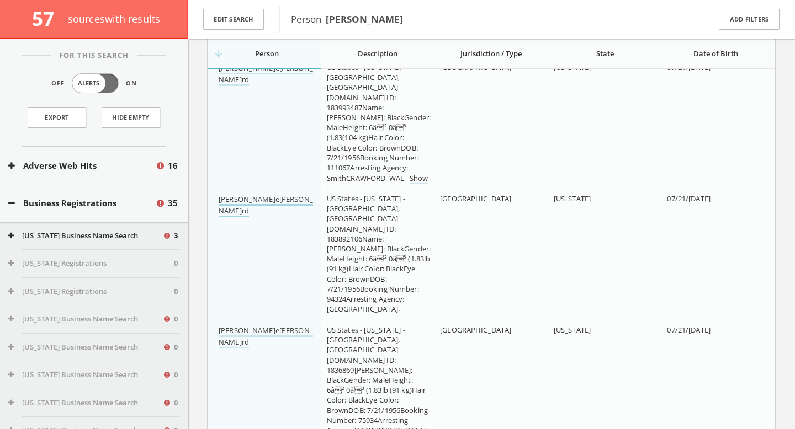
click at [276, 203] on link "[PERSON_NAME]e[PERSON_NAME]rd" at bounding box center [266, 205] width 94 height 23
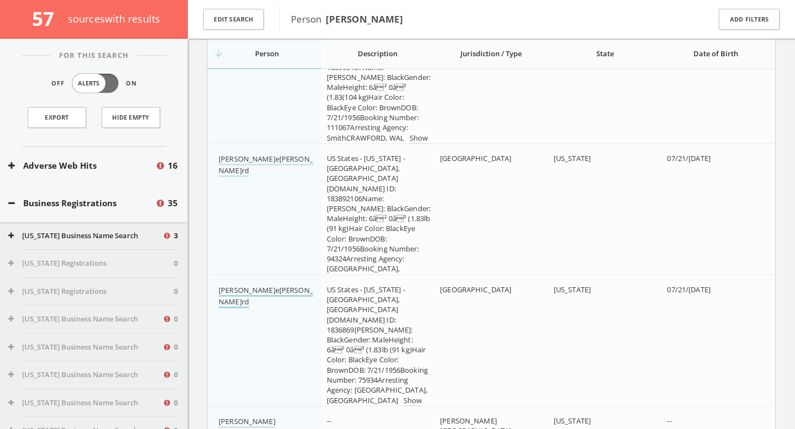
click at [285, 290] on link "[PERSON_NAME]e[PERSON_NAME]rd" at bounding box center [266, 296] width 94 height 23
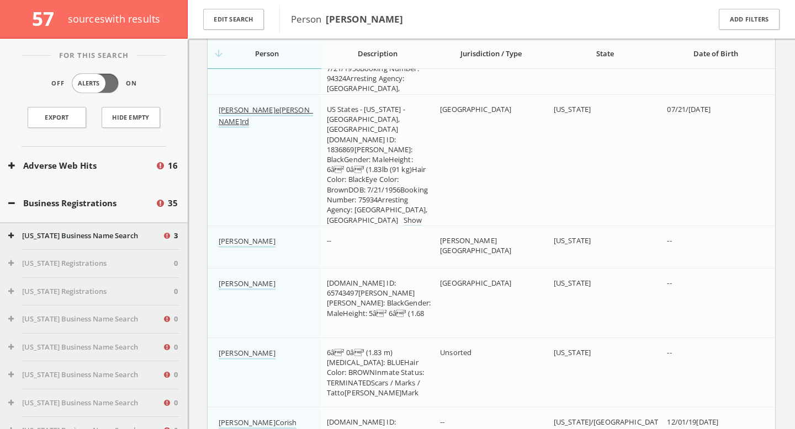
scroll to position [18591, 0]
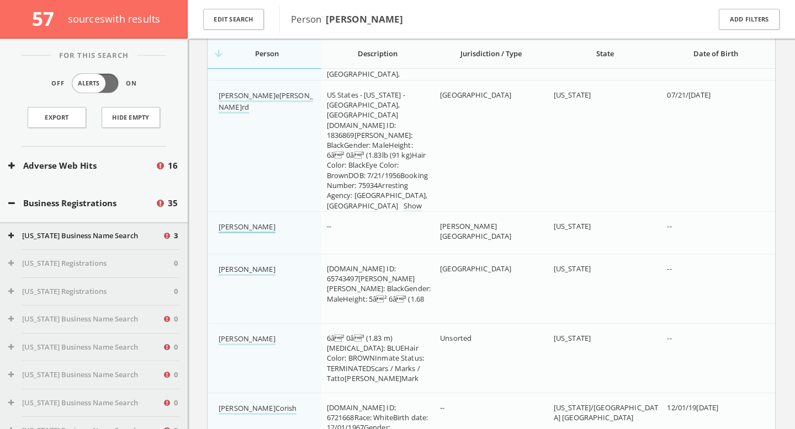
click at [261, 228] on link "[PERSON_NAME]" at bounding box center [247, 228] width 57 height 12
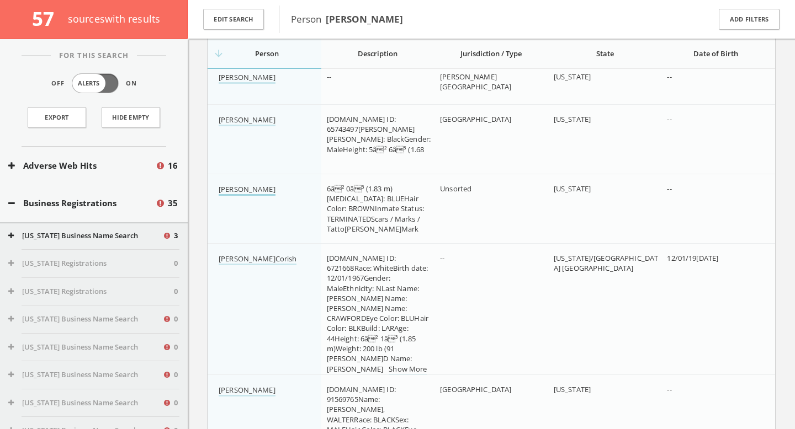
click at [275, 185] on link "[PERSON_NAME]" at bounding box center [247, 190] width 57 height 12
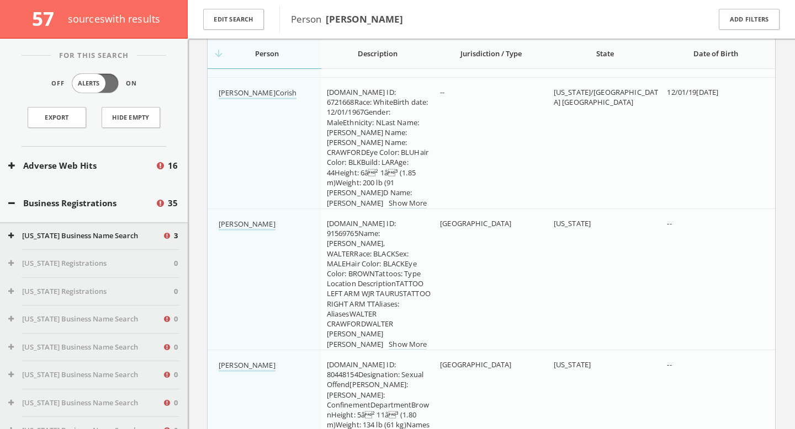
scroll to position [18930, 0]
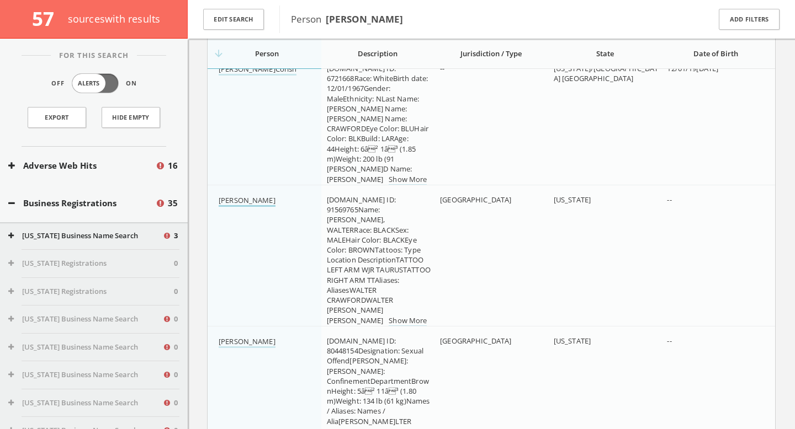
click at [272, 201] on link "[PERSON_NAME]" at bounding box center [247, 201] width 57 height 12
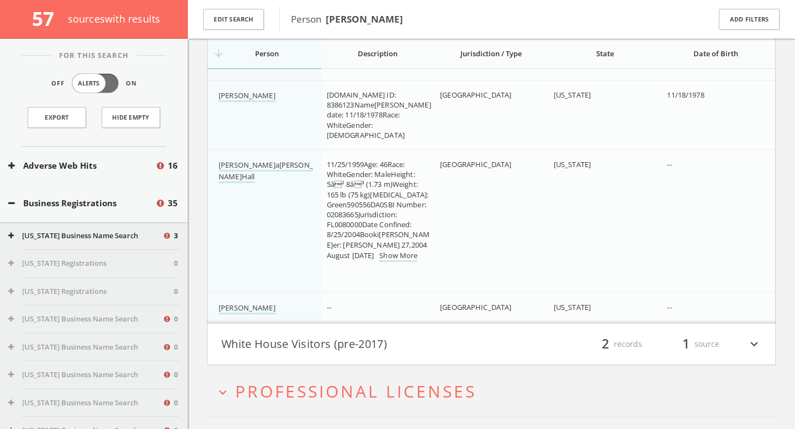
scroll to position [20317, 0]
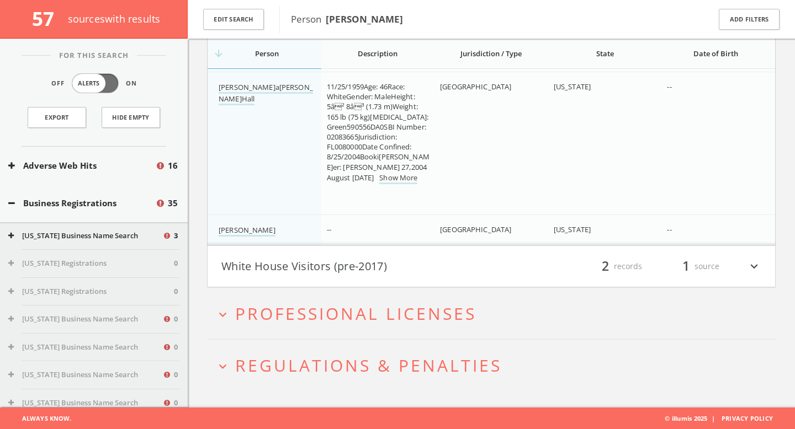
click at [288, 267] on button "White House Visitors (pre-2017)" at bounding box center [356, 266] width 270 height 19
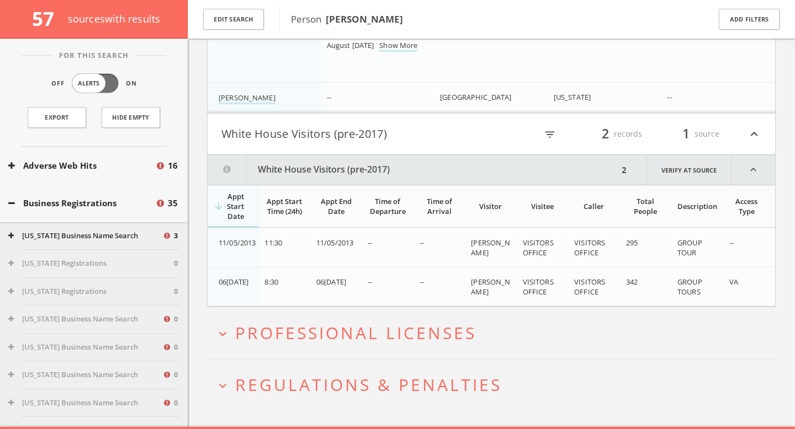
scroll to position [20469, 0]
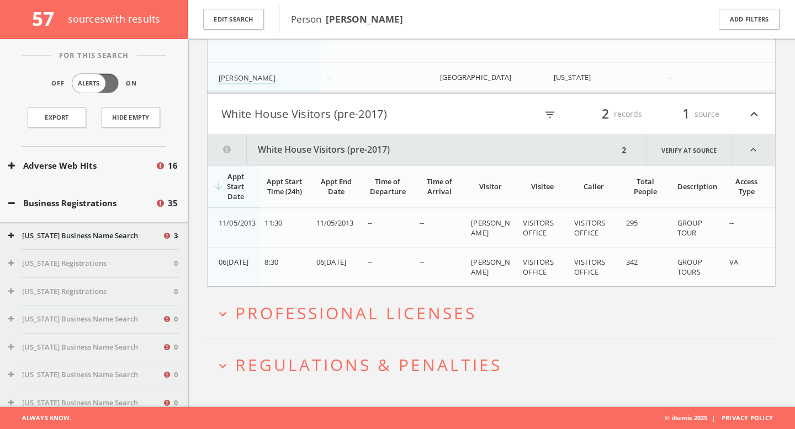
drag, startPoint x: 472, startPoint y: 222, endPoint x: 503, endPoint y: 234, distance: 33.2
click at [503, 234] on div "[PERSON_NAME]" at bounding box center [492, 228] width 42 height 20
click at [459, 320] on span "Professional Licenses" at bounding box center [355, 313] width 241 height 23
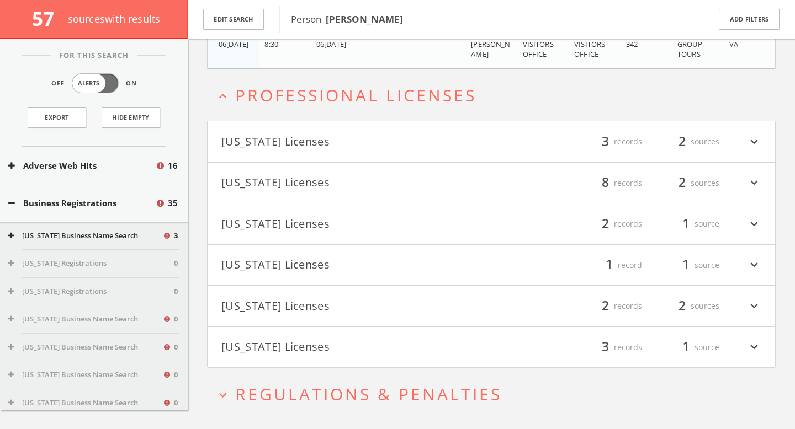
scroll to position [20717, 0]
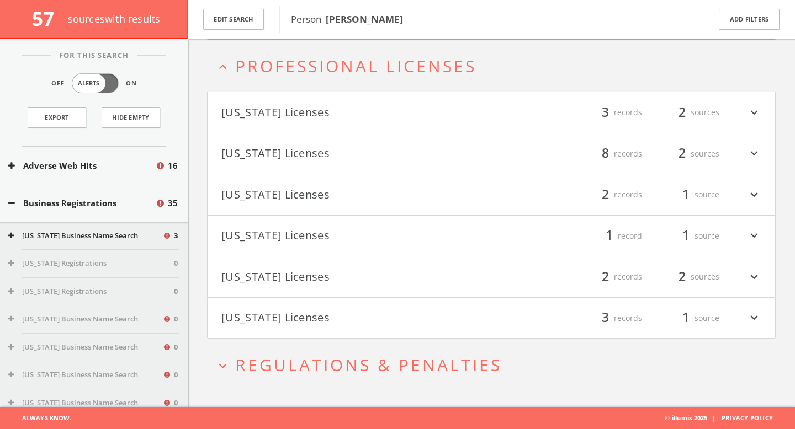
click at [519, 113] on div "filter_list 3 records 2 sources expand_more" at bounding box center [626, 112] width 270 height 19
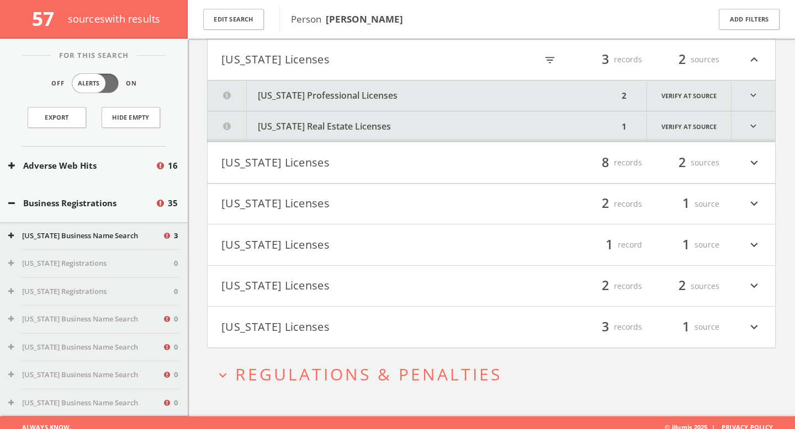
click at [527, 101] on button "[US_STATE] Professional Licenses" at bounding box center [413, 96] width 411 height 30
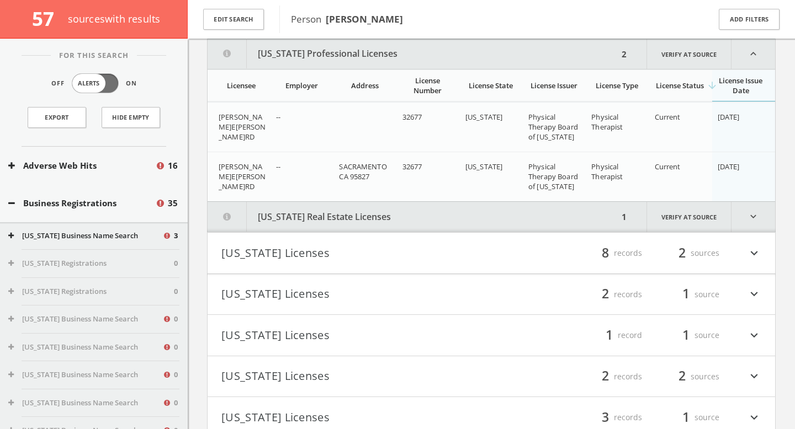
click at [459, 219] on button "[US_STATE] Real Estate Licenses" at bounding box center [413, 217] width 411 height 30
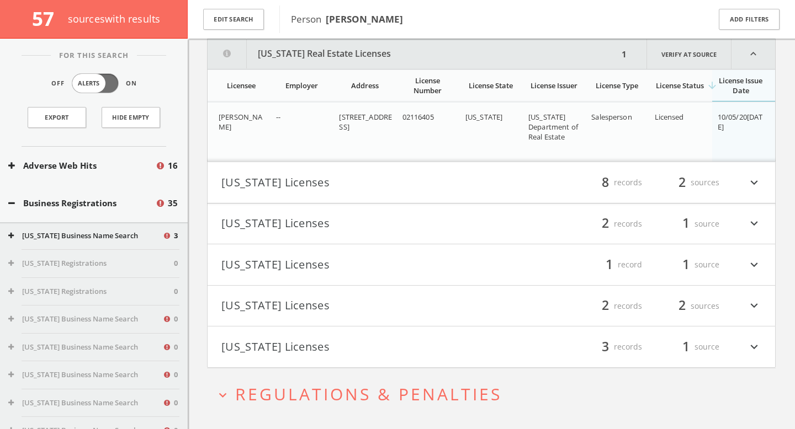
click at [463, 189] on button "[US_STATE] Licenses" at bounding box center [356, 182] width 270 height 19
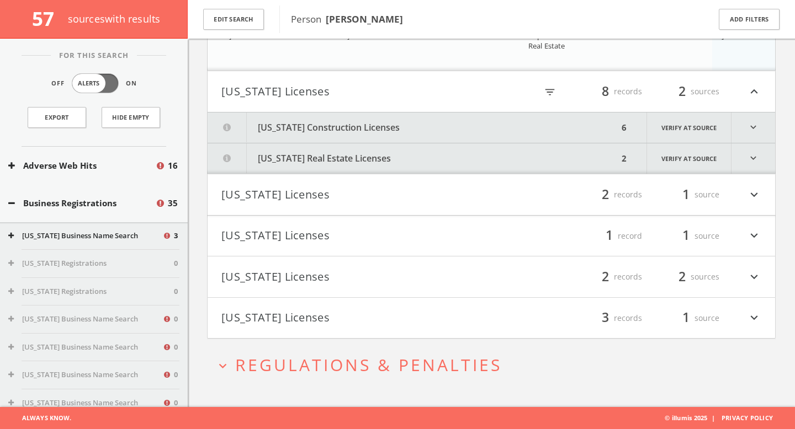
click at [468, 128] on button "[US_STATE] Construction Licenses" at bounding box center [413, 128] width 411 height 30
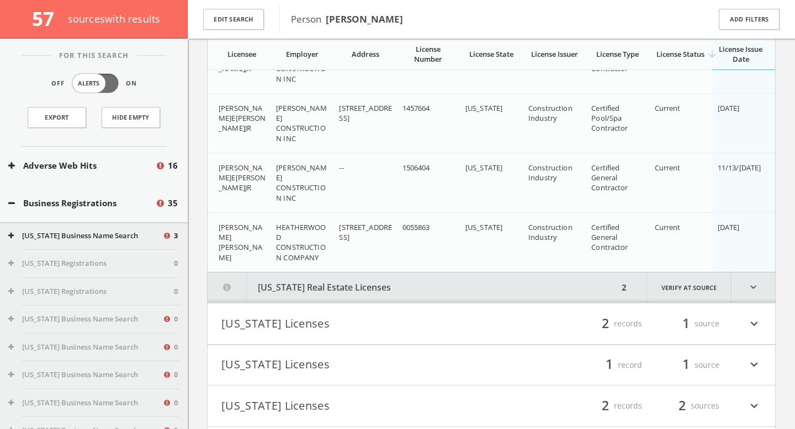
click at [427, 285] on button "[US_STATE] Real Estate Licenses" at bounding box center [413, 288] width 411 height 30
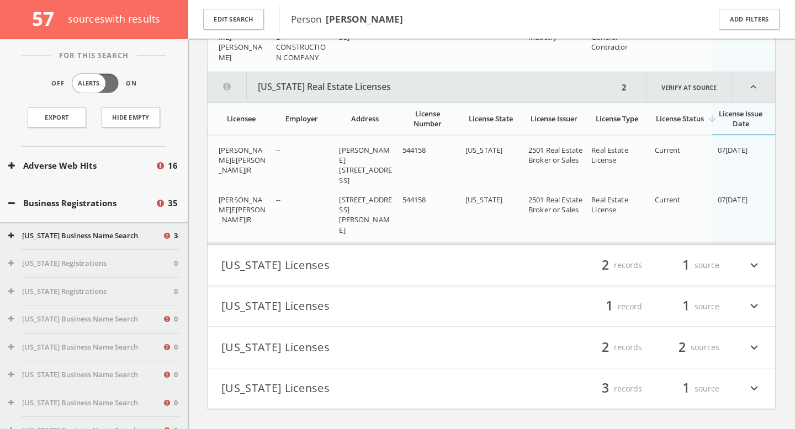
click at [401, 269] on button "[US_STATE] Licenses" at bounding box center [356, 265] width 270 height 19
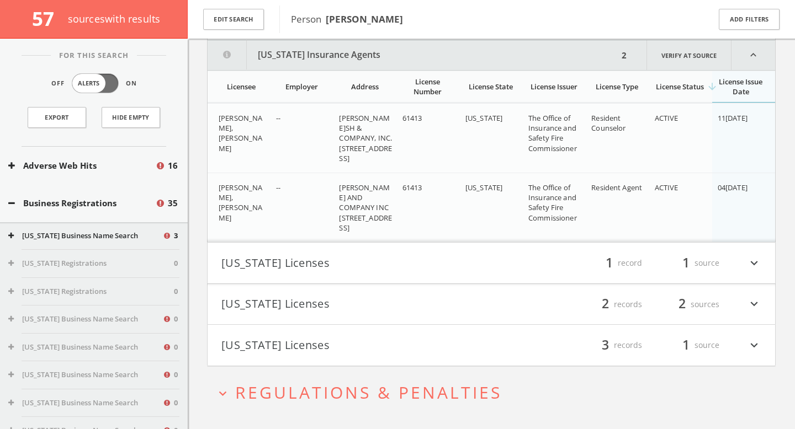
scroll to position [21764, 0]
click at [401, 269] on button "[US_STATE] Licenses" at bounding box center [356, 262] width 270 height 19
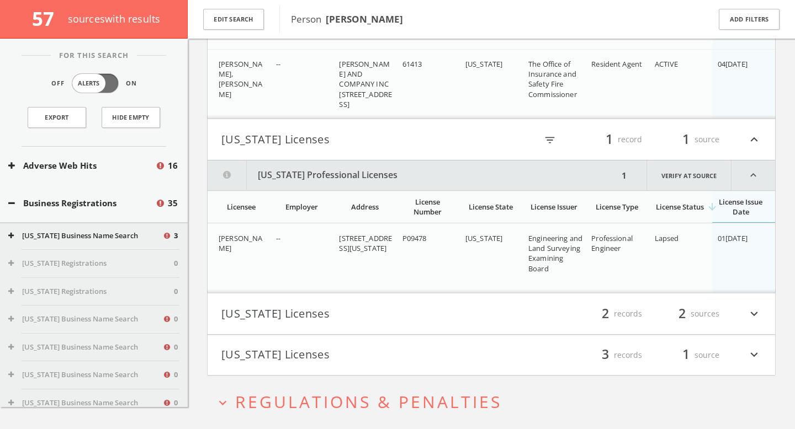
scroll to position [21923, 0]
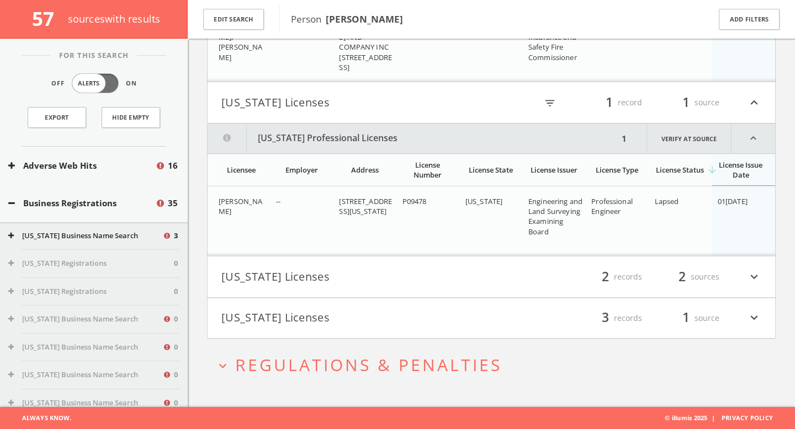
click at [402, 273] on button "[US_STATE] Licenses" at bounding box center [356, 277] width 270 height 19
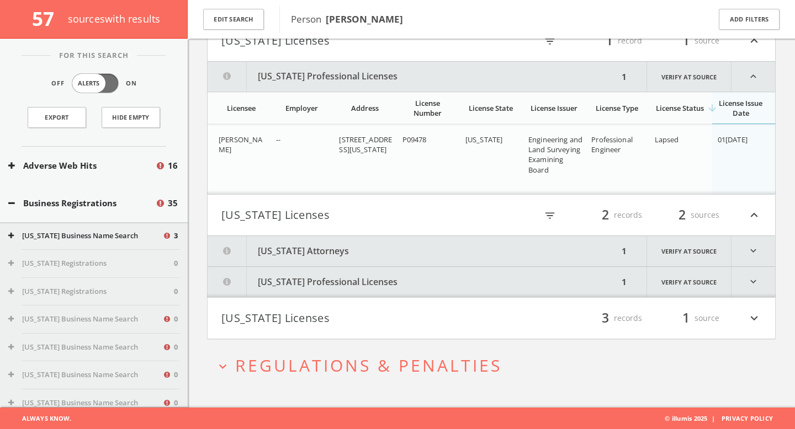
click at [400, 258] on button "[US_STATE] Attorneys" at bounding box center [413, 251] width 411 height 30
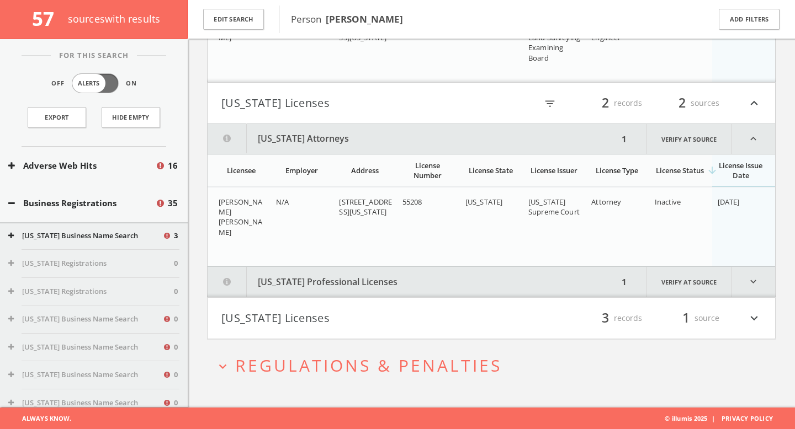
click at [405, 275] on button "[US_STATE] Professional Licenses" at bounding box center [413, 282] width 411 height 30
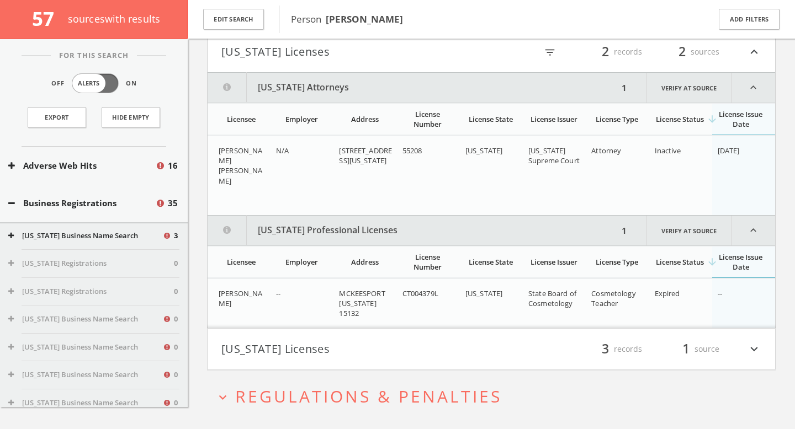
scroll to position [22179, 0]
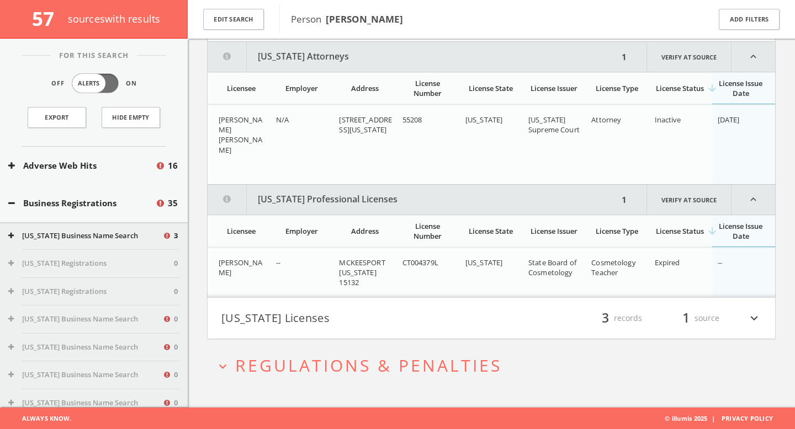
click at [395, 311] on button "[US_STATE] Licenses" at bounding box center [356, 318] width 270 height 19
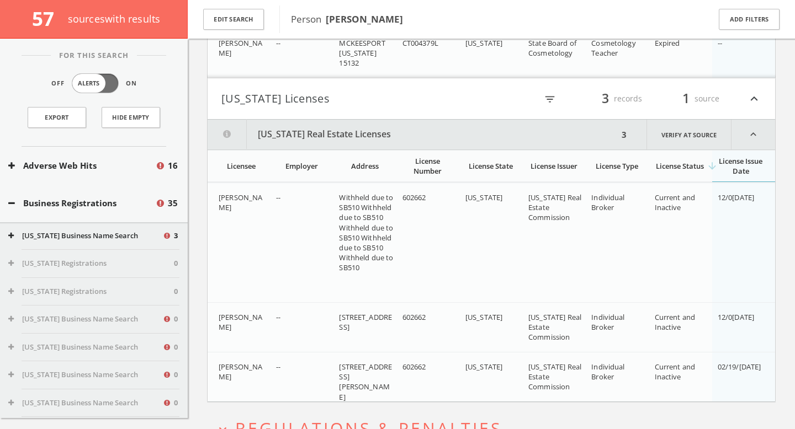
scroll to position [22462, 0]
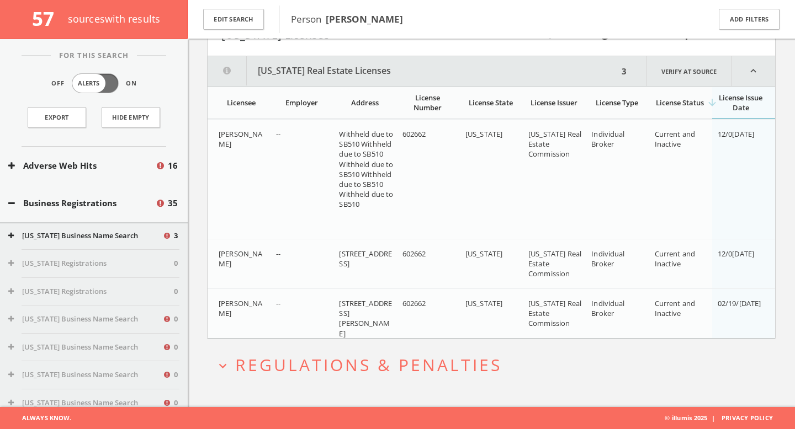
click at [387, 354] on span "Regulations & Penalties" at bounding box center [368, 365] width 267 height 23
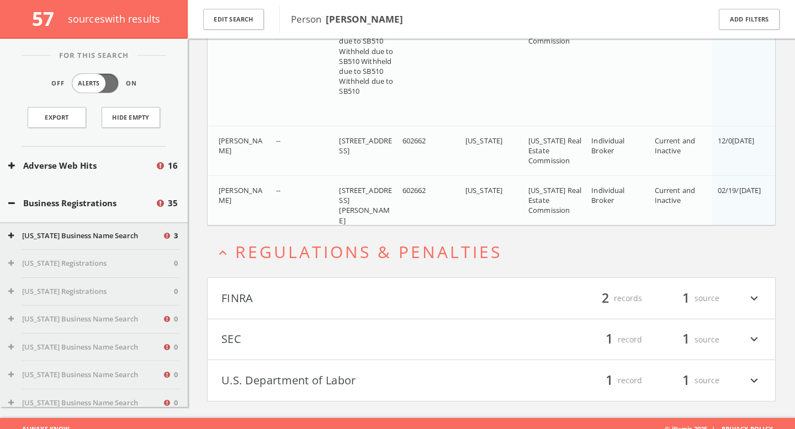
scroll to position [22586, 0]
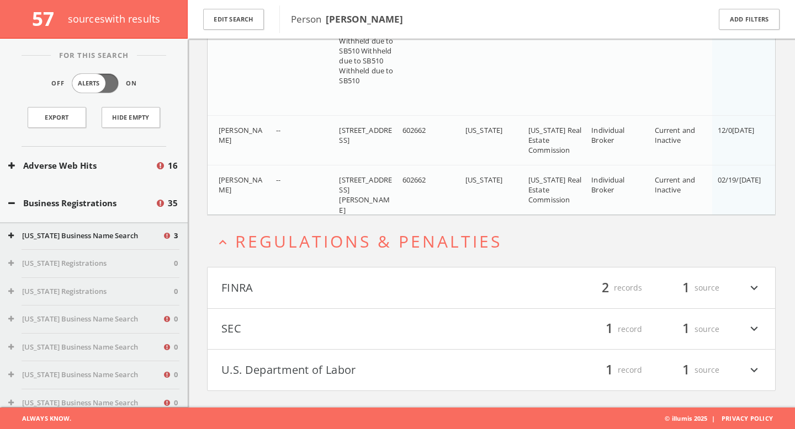
click at [371, 288] on button "FINRA" at bounding box center [356, 288] width 270 height 19
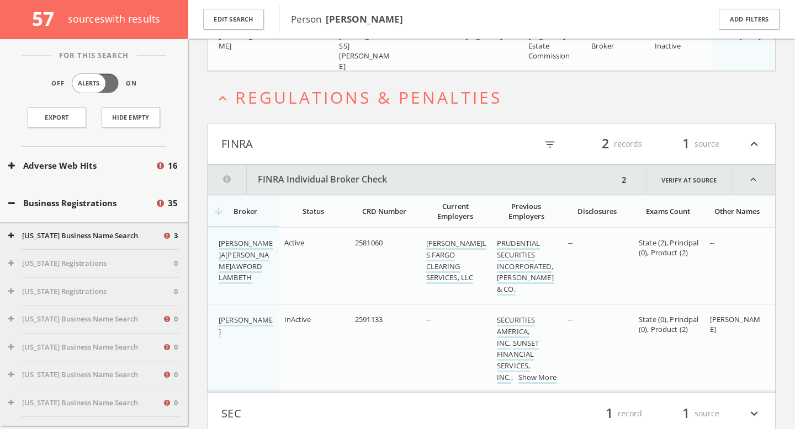
scroll to position [22815, 0]
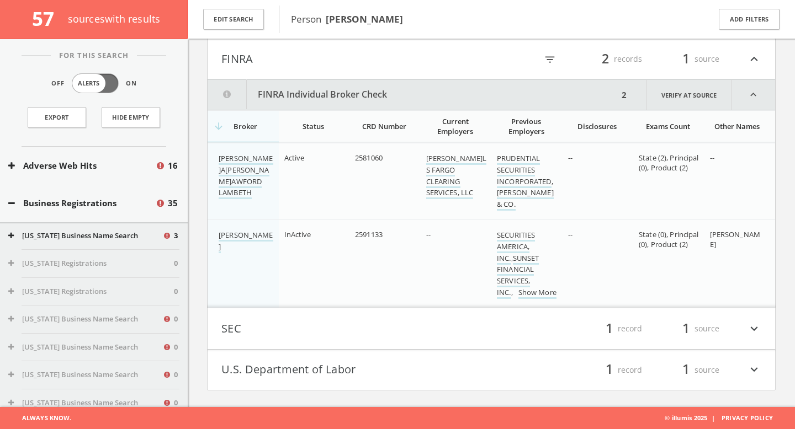
click at [369, 333] on button "SEC" at bounding box center [356, 329] width 270 height 19
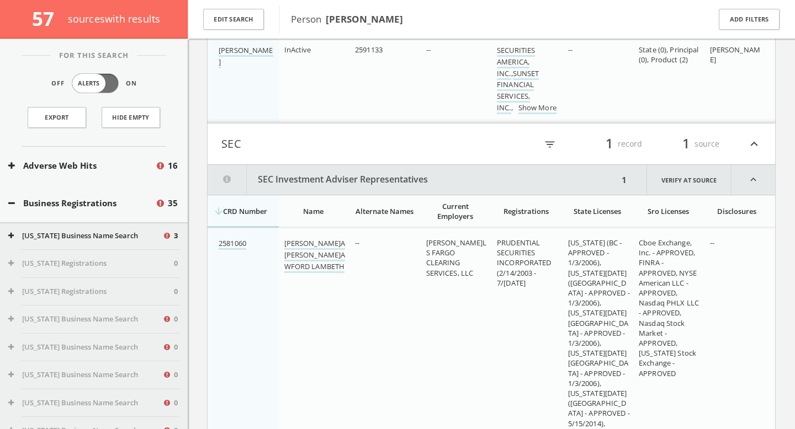
scroll to position [23100, 0]
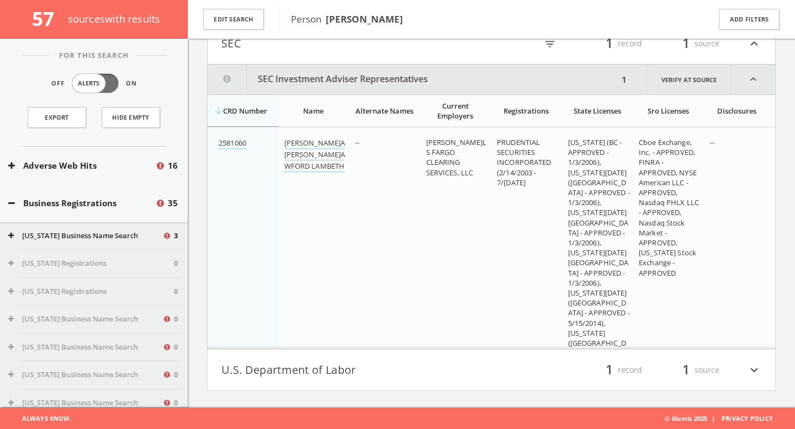
click at [475, 378] on button "U.S. Department of Labor" at bounding box center [356, 370] width 270 height 19
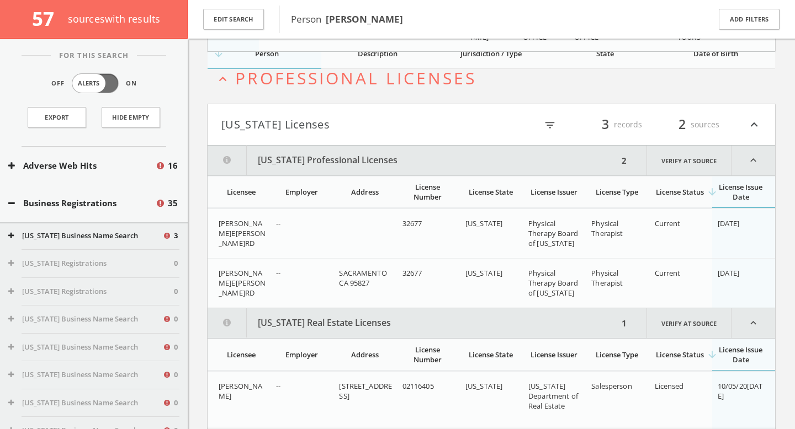
scroll to position [19400, 0]
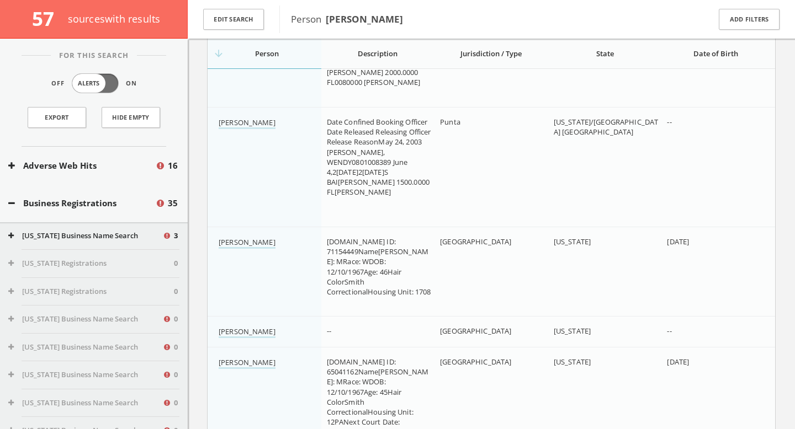
click at [30, 171] on button "Adverse Web Hits" at bounding box center [81, 166] width 147 height 13
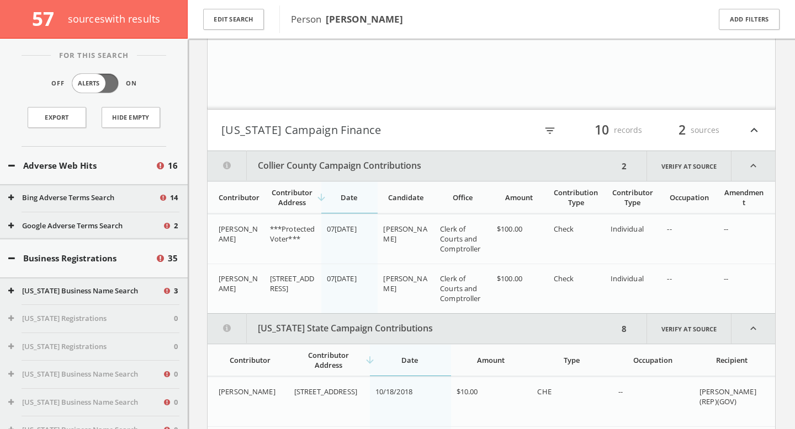
scroll to position [47, 0]
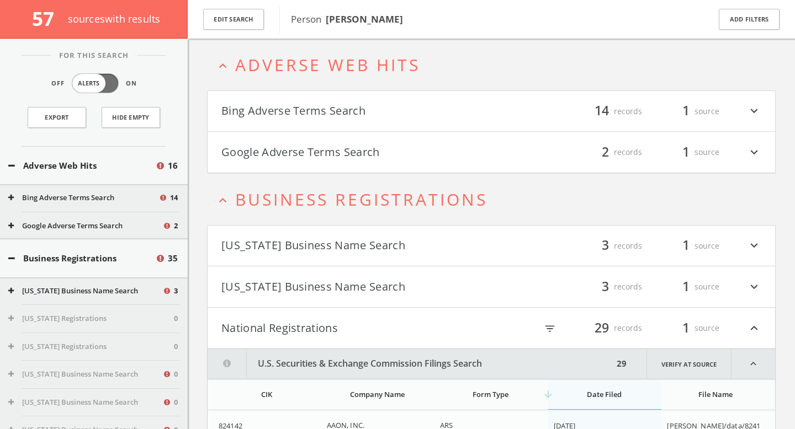
click at [309, 108] on button "Bing Adverse Terms Search" at bounding box center [356, 111] width 270 height 19
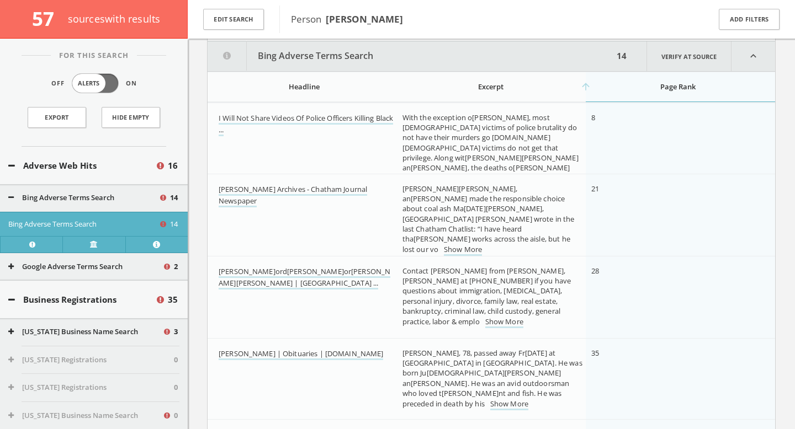
scroll to position [140, 0]
click at [552, 172] on link "Show More" at bounding box center [542, 178] width 38 height 12
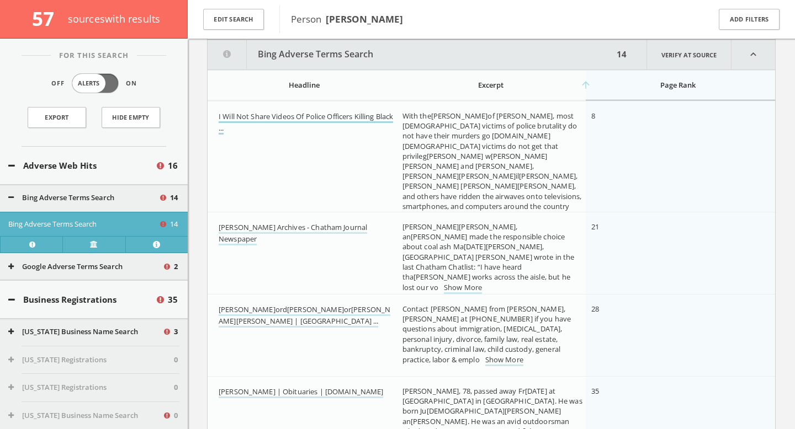
click at [336, 115] on link "I Will Not Share Videos Of Police Officers Killing Black ..." at bounding box center [306, 122] width 174 height 23
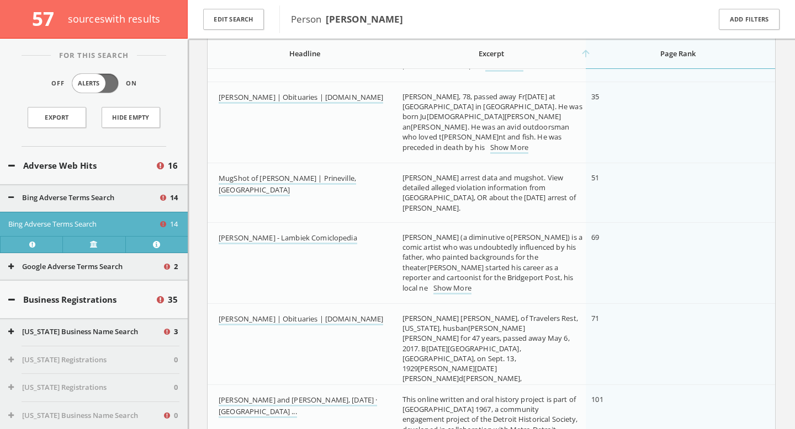
scroll to position [453, 0]
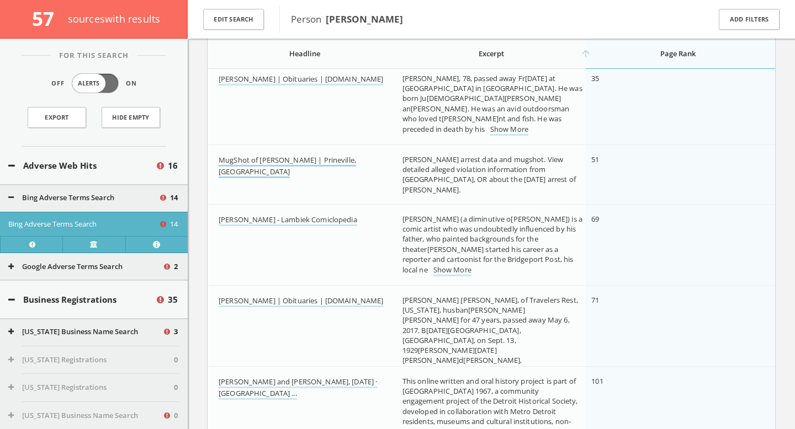
click at [337, 156] on link "MugShot of [PERSON_NAME] | Prineville, [GEOGRAPHIC_DATA]" at bounding box center [287, 166] width 137 height 23
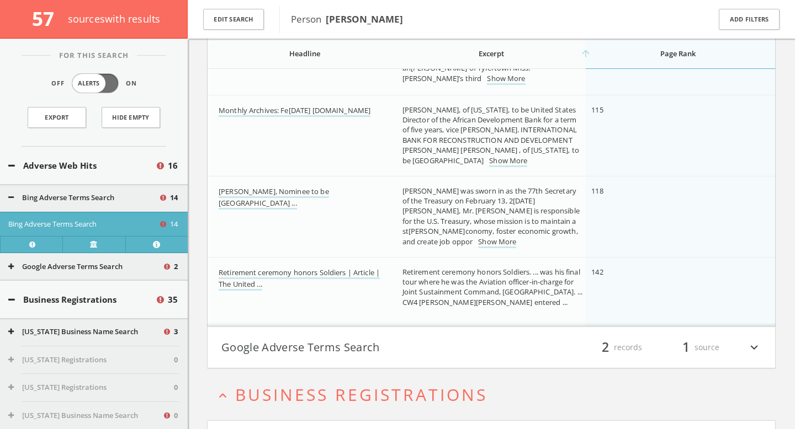
scroll to position [1000, 0]
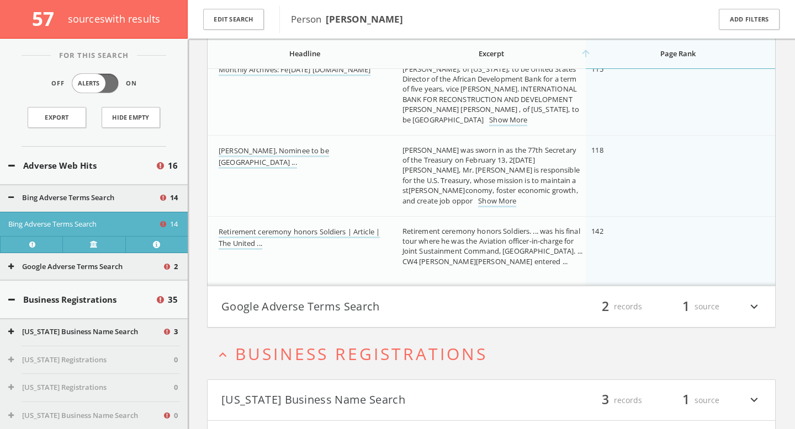
click at [320, 304] on button "Google Adverse Terms Search" at bounding box center [356, 306] width 270 height 19
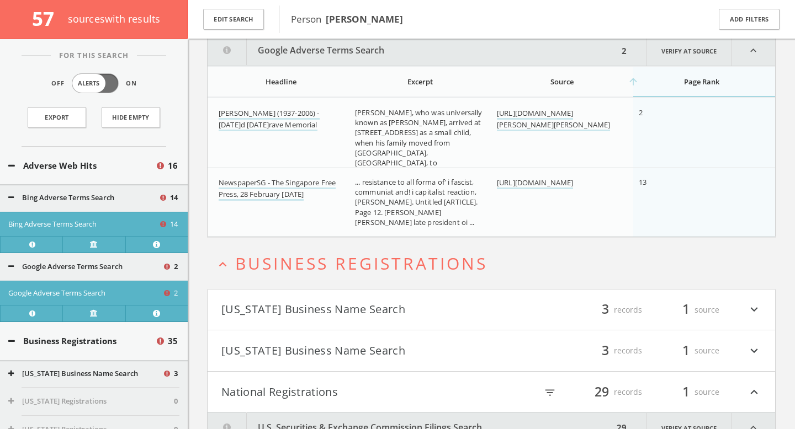
scroll to position [1332, 0]
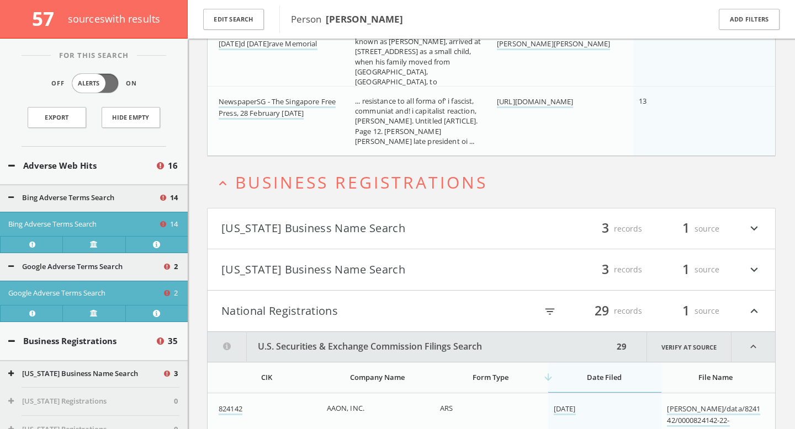
click at [317, 228] on button "[US_STATE] Business Name Search" at bounding box center [356, 229] width 270 height 19
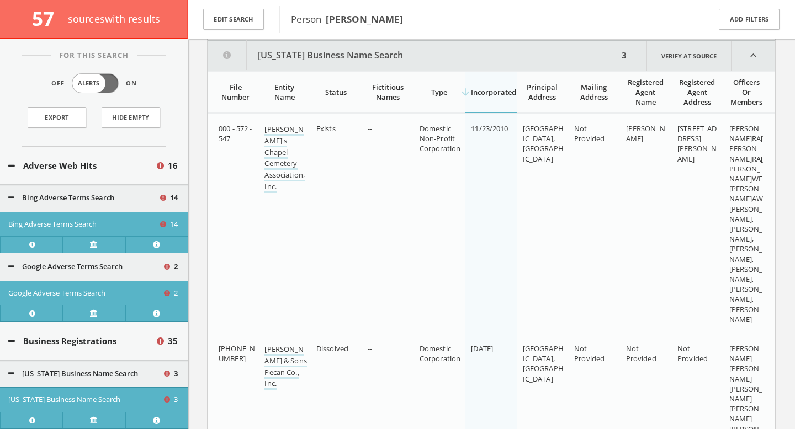
scroll to position [1460, 0]
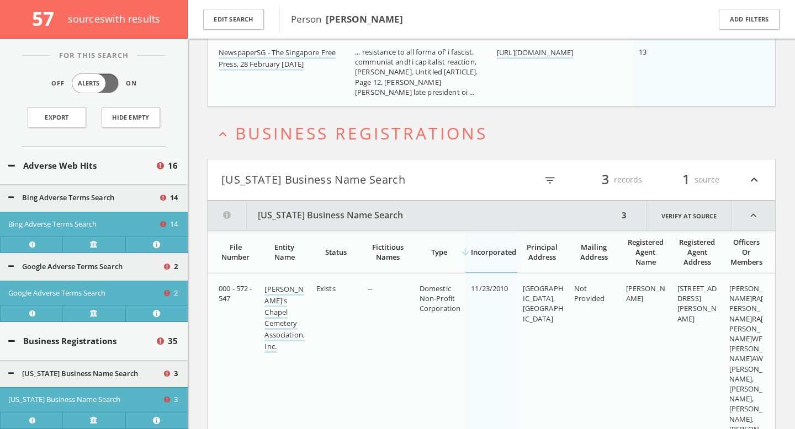
click at [322, 174] on button "[US_STATE] Business Name Search" at bounding box center [356, 180] width 270 height 19
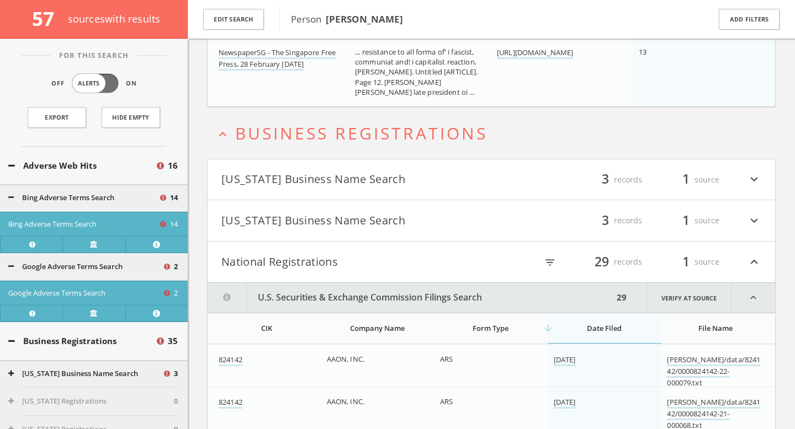
drag, startPoint x: 322, startPoint y: 174, endPoint x: 322, endPoint y: 184, distance: 10.5
click at [322, 174] on button "[US_STATE] Business Name Search" at bounding box center [356, 180] width 270 height 19
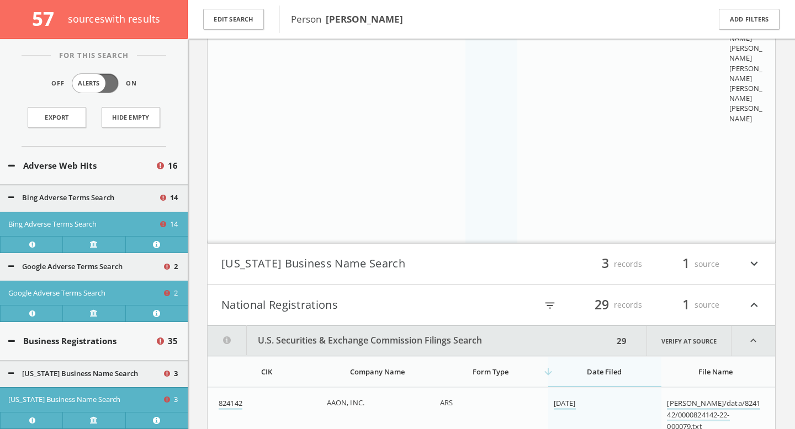
scroll to position [2253, 0]
click at [326, 261] on button "[US_STATE] Business Name Search" at bounding box center [356, 263] width 270 height 19
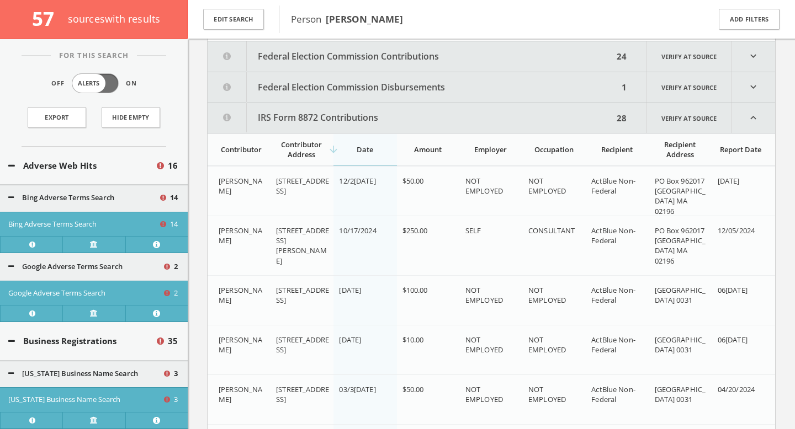
scroll to position [4465, 0]
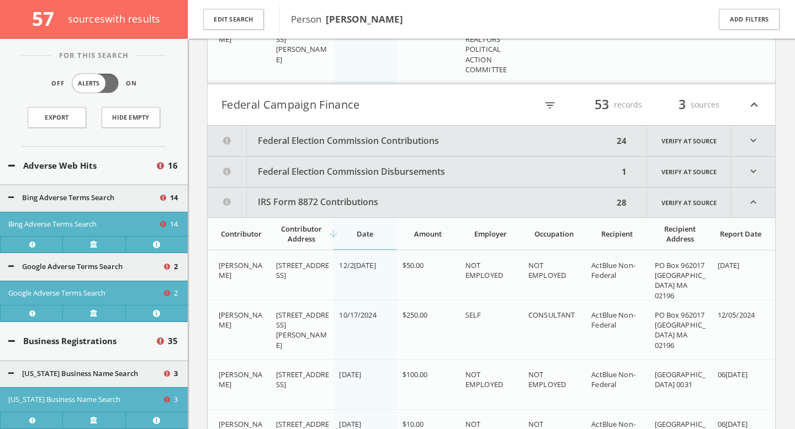
click at [324, 137] on button "Federal Election Commission Contributions" at bounding box center [411, 141] width 406 height 30
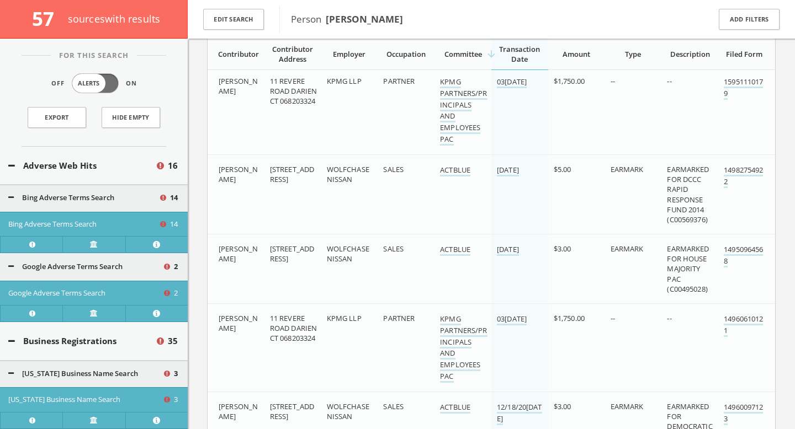
scroll to position [5160, 0]
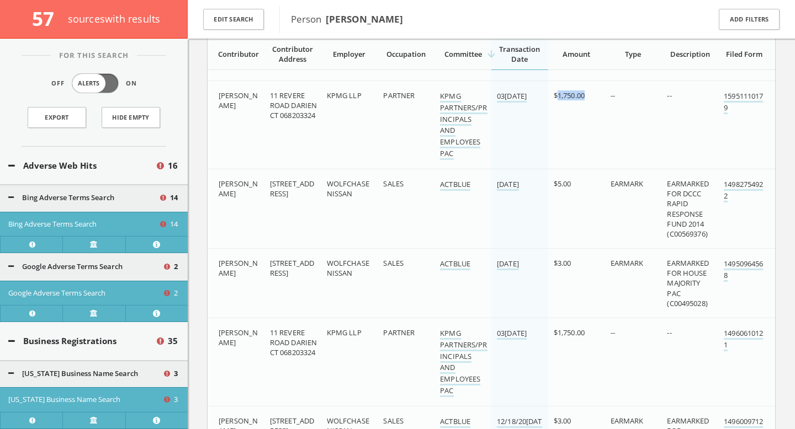
drag, startPoint x: 587, startPoint y: 92, endPoint x: 559, endPoint y: 91, distance: 28.2
click at [559, 91] on div "$1,750.00" at bounding box center [578, 96] width 48 height 10
click at [355, 123] on td "KPMG LLP" at bounding box center [349, 125] width 57 height 88
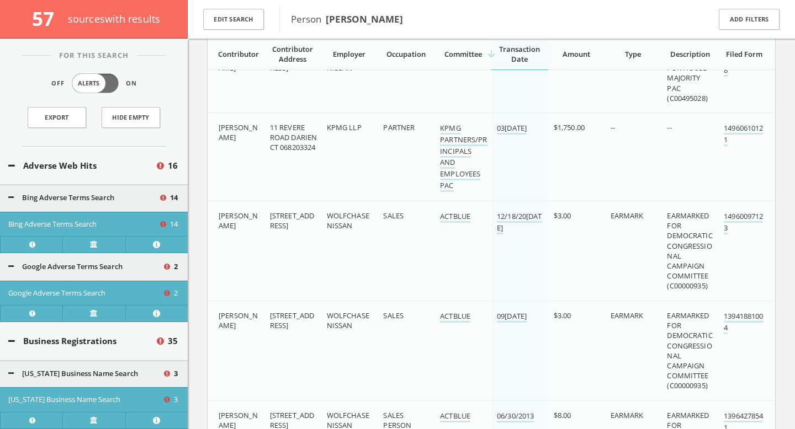
scroll to position [5408, 0]
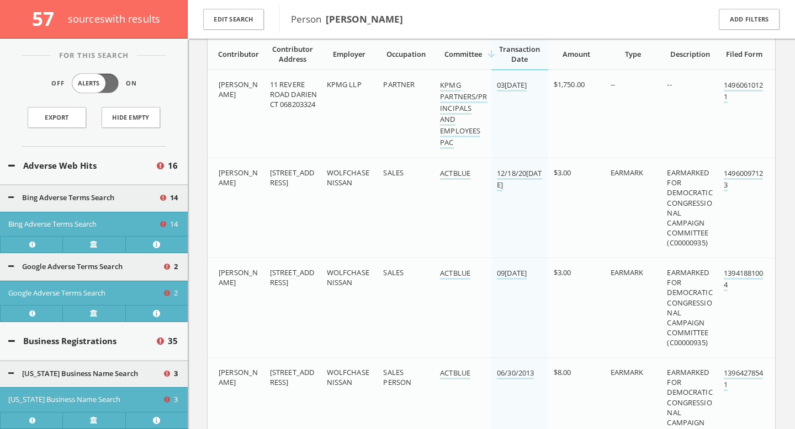
drag, startPoint x: 271, startPoint y: 199, endPoint x: 280, endPoint y: 199, distance: 9.4
click at [280, 188] on span "[STREET_ADDRESS]" at bounding box center [292, 178] width 44 height 20
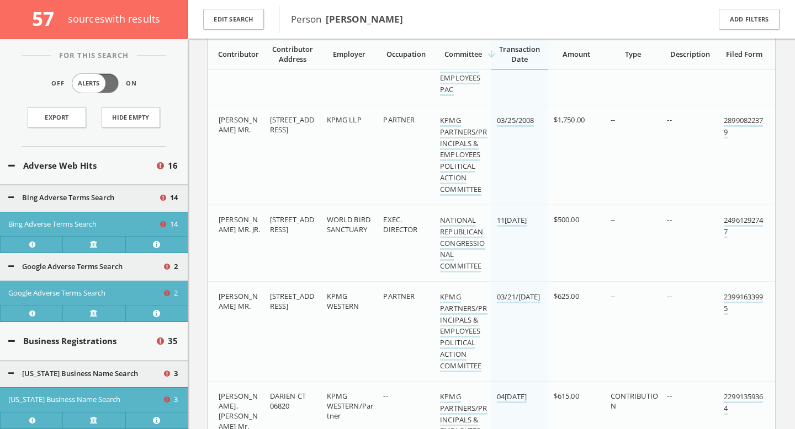
scroll to position [6294, 0]
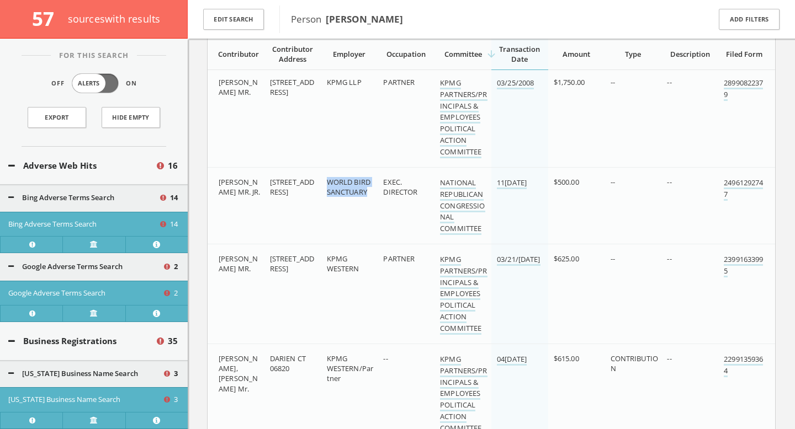
drag, startPoint x: 325, startPoint y: 179, endPoint x: 370, endPoint y: 190, distance: 46.6
click at [370, 190] on td "WORLD BIRD SANCTUARY" at bounding box center [349, 206] width 57 height 77
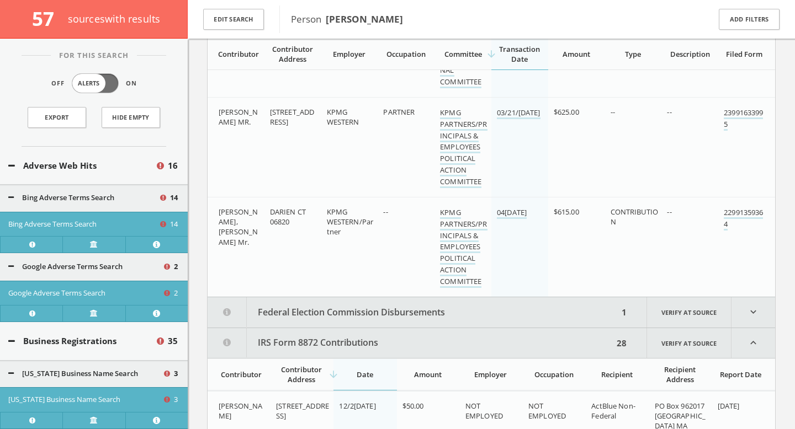
click at [342, 314] on button "Federal Election Commission Disbursements" at bounding box center [413, 312] width 411 height 30
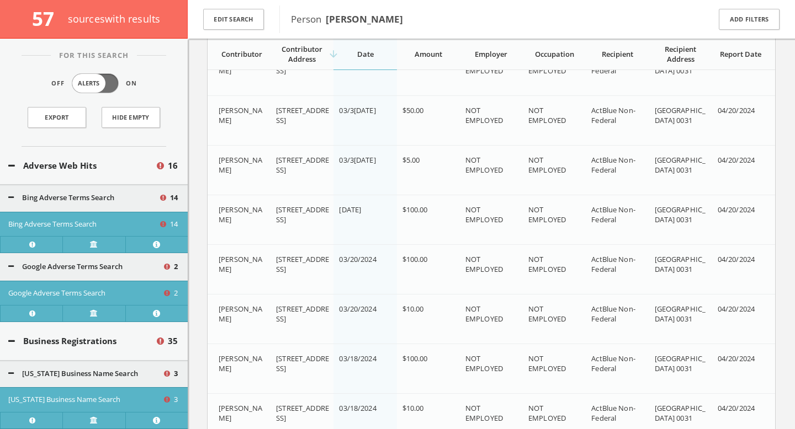
scroll to position [7028, 0]
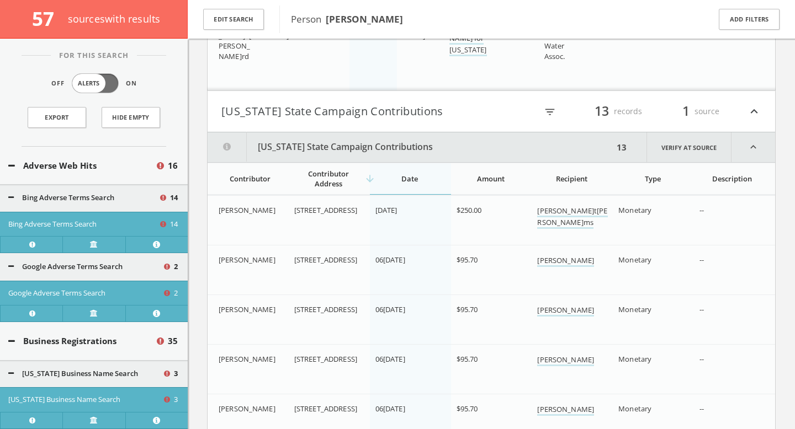
scroll to position [8931, 0]
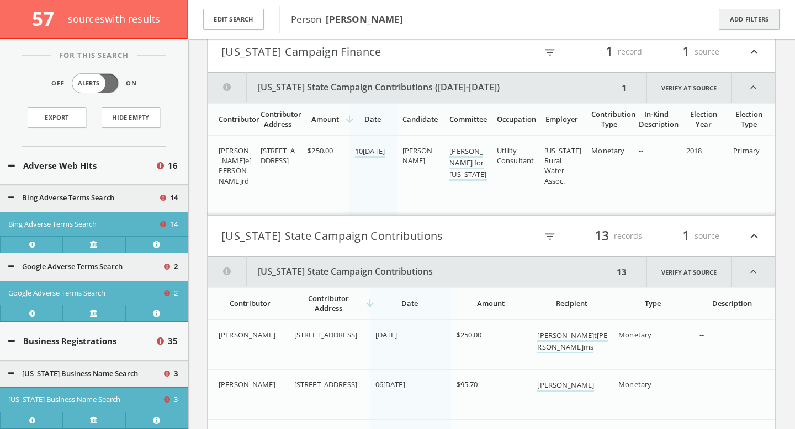
click at [750, 19] on button "Add Filters" at bounding box center [749, 20] width 61 height 22
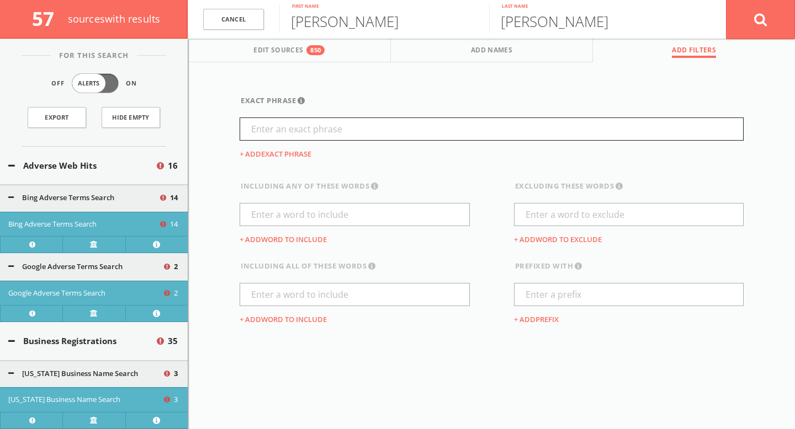
click at [442, 125] on input "text" at bounding box center [492, 129] width 504 height 23
type input "david duke"
click at [759, 23] on icon at bounding box center [760, 20] width 13 height 14
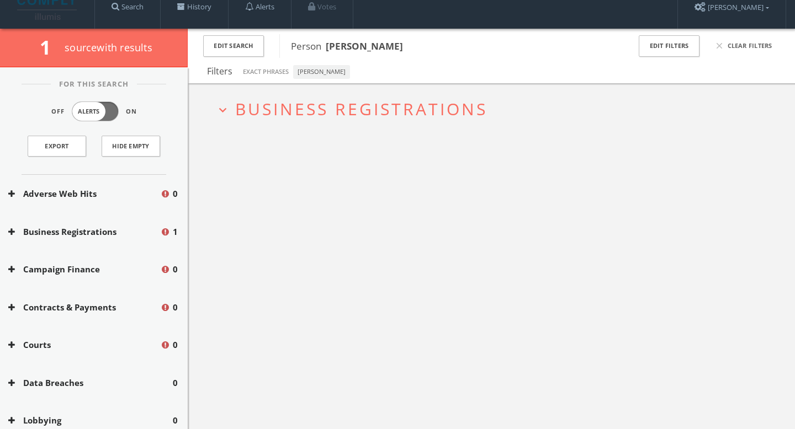
scroll to position [13, 0]
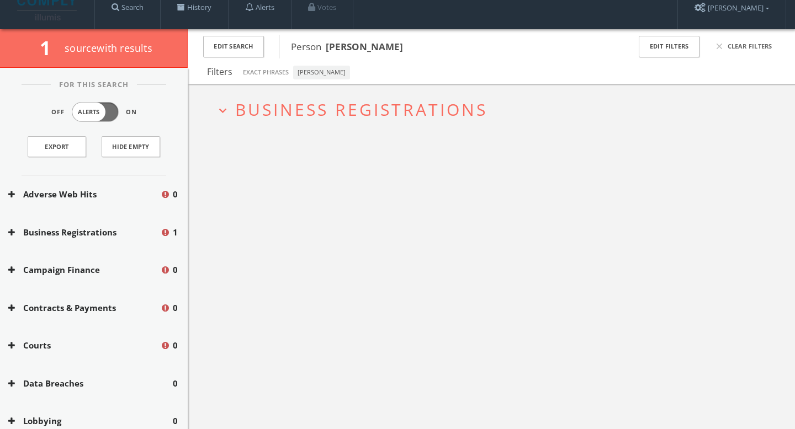
click at [409, 110] on span "Business Registrations" at bounding box center [361, 109] width 252 height 23
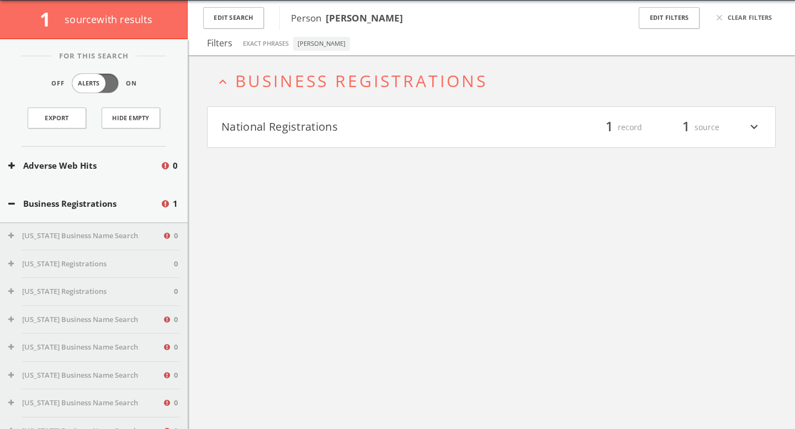
click at [432, 129] on button "National Registrations" at bounding box center [356, 127] width 270 height 19
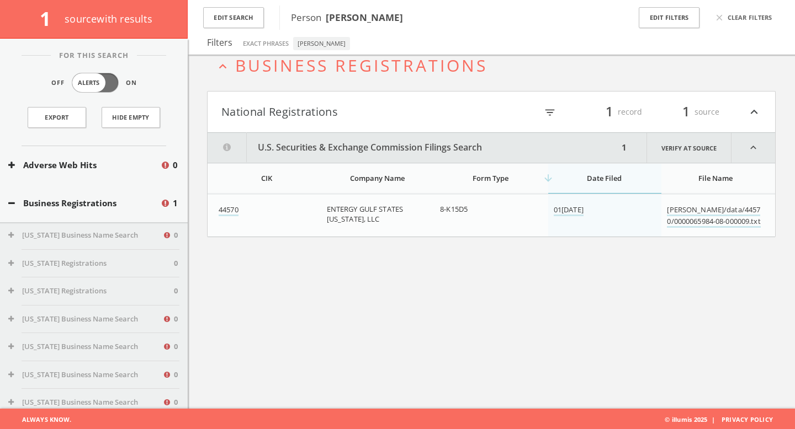
scroll to position [64, 0]
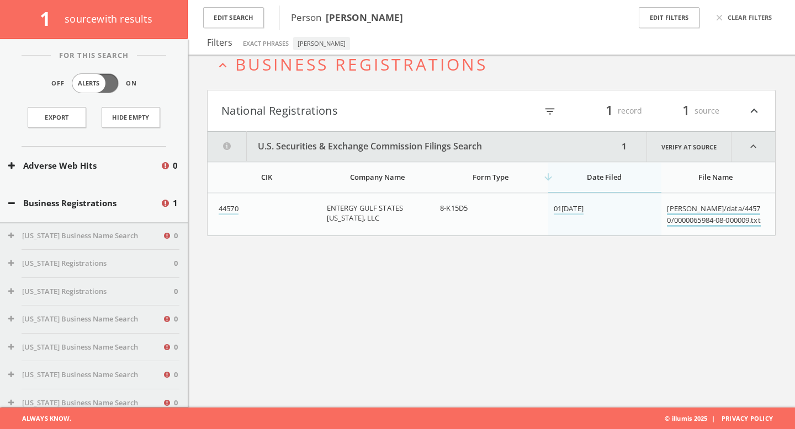
click at [689, 226] on link "[PERSON_NAME]/data/44570/0000065984-08-000009.txt" at bounding box center [713, 215] width 93 height 23
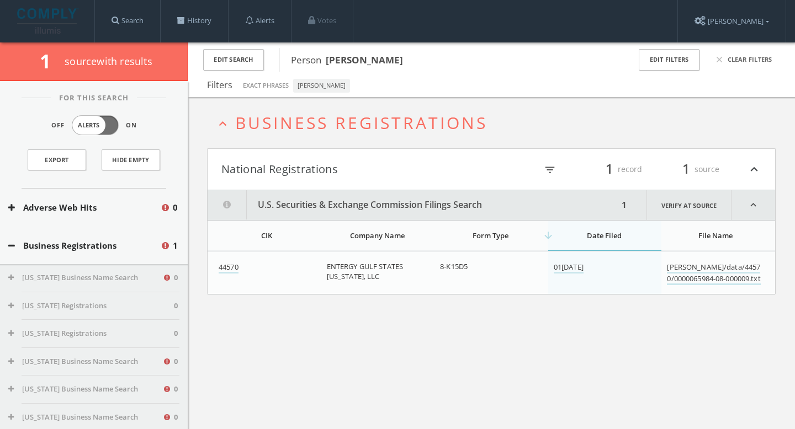
click at [39, 27] on img at bounding box center [48, 20] width 62 height 25
